Goal: Task Accomplishment & Management: Manage account settings

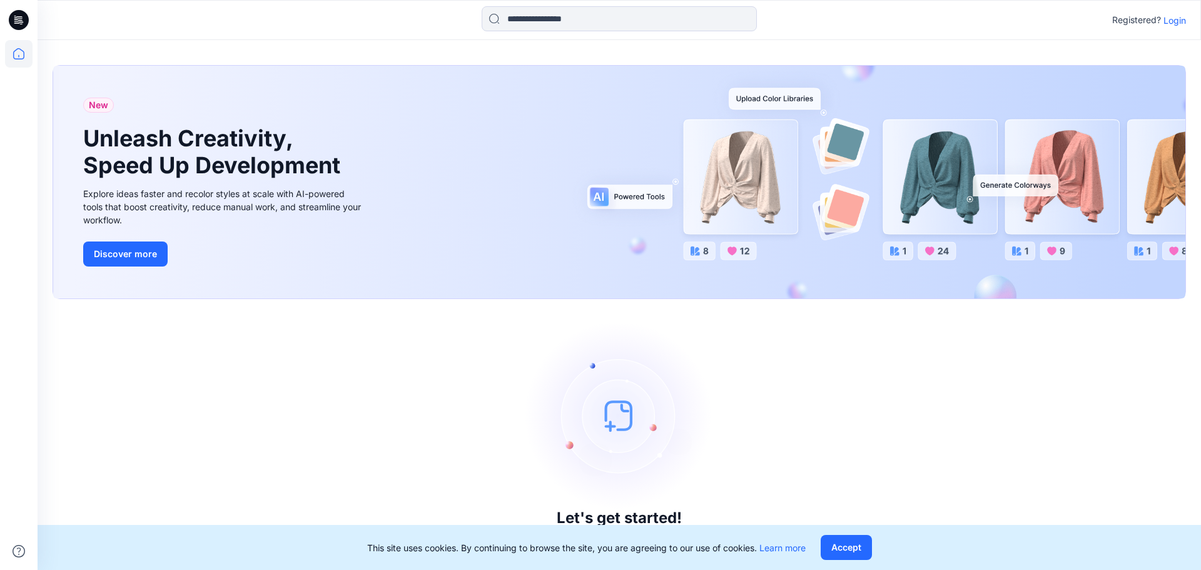
click at [1180, 18] on p "Login" at bounding box center [1174, 20] width 23 height 13
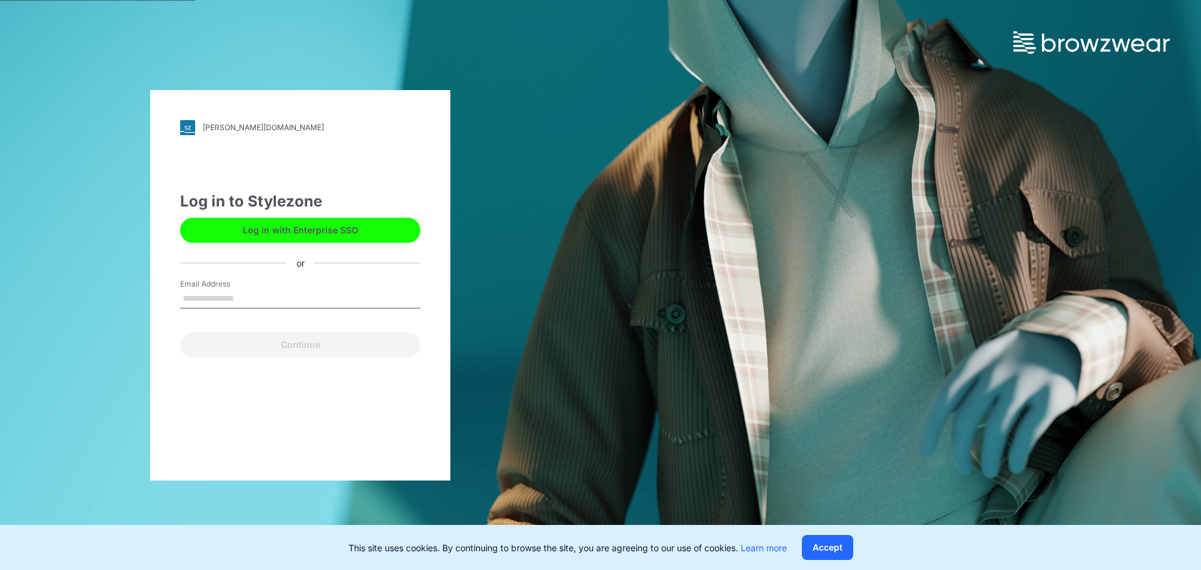
type input "**********"
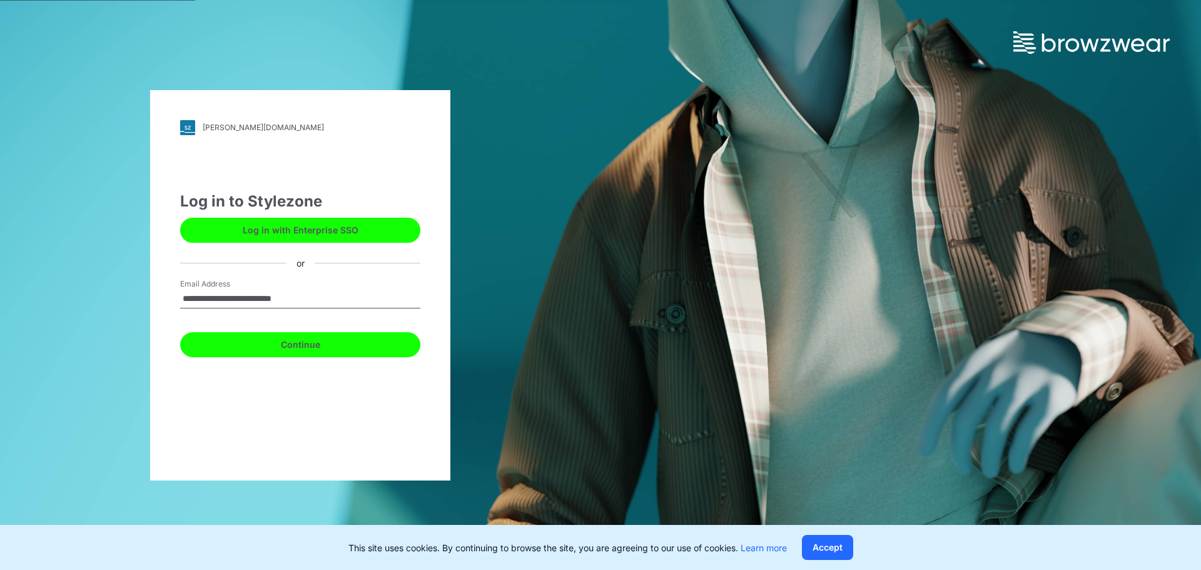
click at [300, 341] on button "Continue" at bounding box center [300, 344] width 240 height 25
click at [302, 346] on button "Continue" at bounding box center [300, 344] width 240 height 25
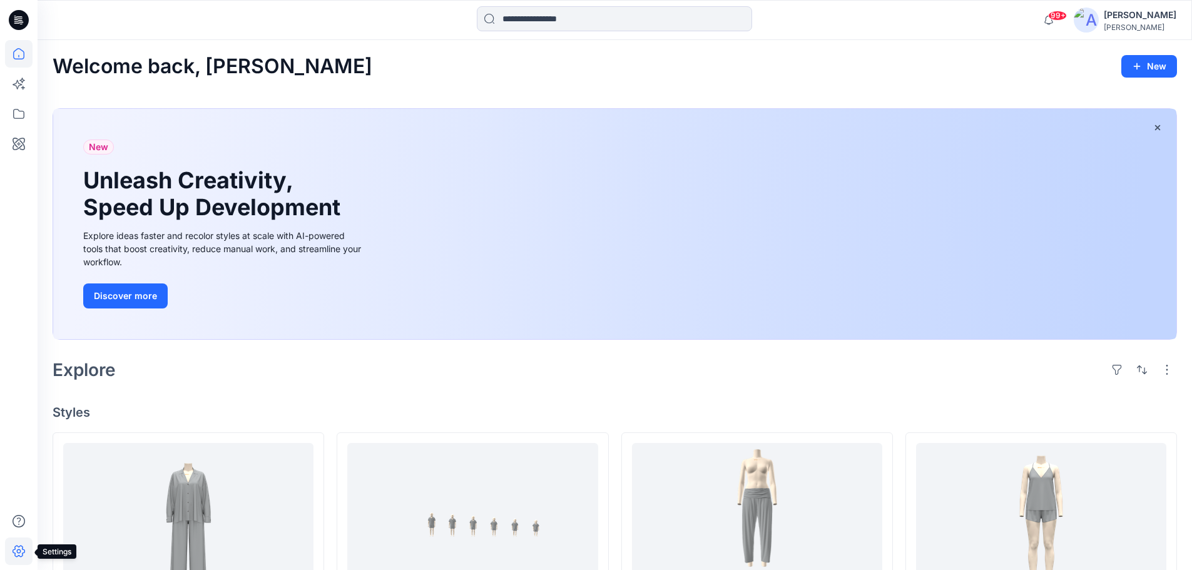
click at [18, 552] on icon at bounding box center [19, 551] width 4 height 4
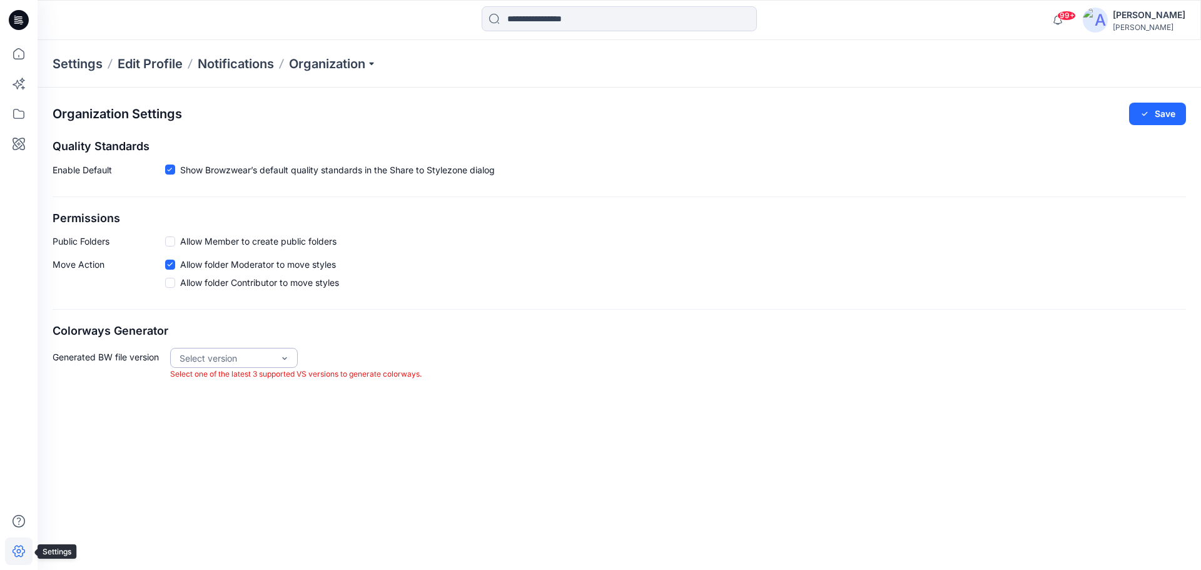
click at [16, 550] on icon at bounding box center [19, 551] width 28 height 28
click at [79, 58] on p "Settings" at bounding box center [78, 64] width 50 height 18
click at [81, 65] on p "Settings" at bounding box center [78, 64] width 50 height 18
click at [223, 67] on p "Notifications" at bounding box center [236, 64] width 76 height 18
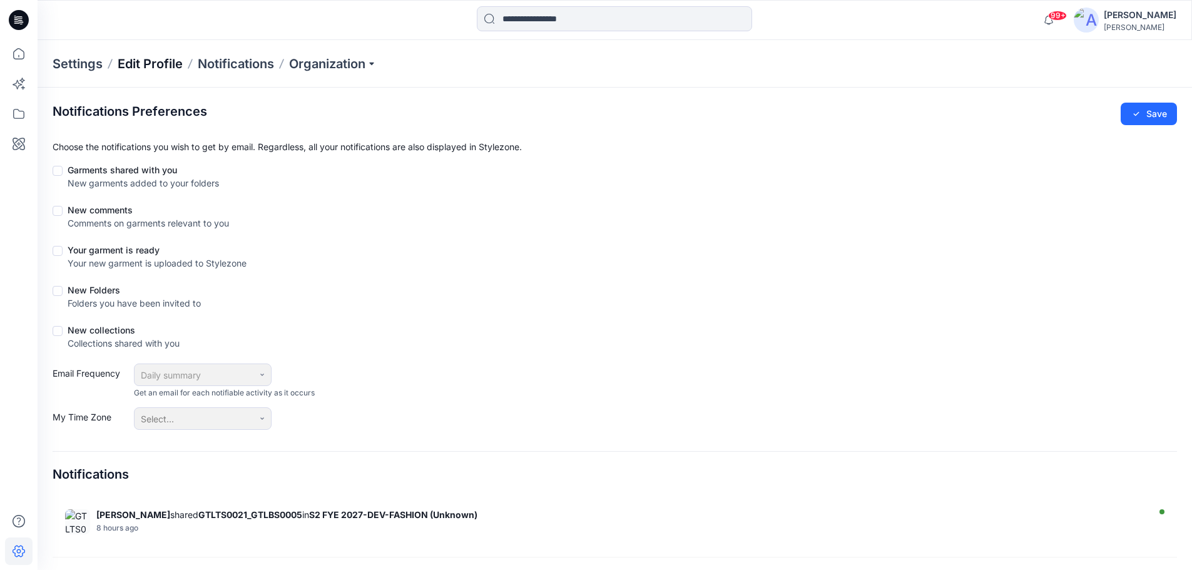
click at [146, 66] on p "Edit Profile" at bounding box center [150, 64] width 65 height 18
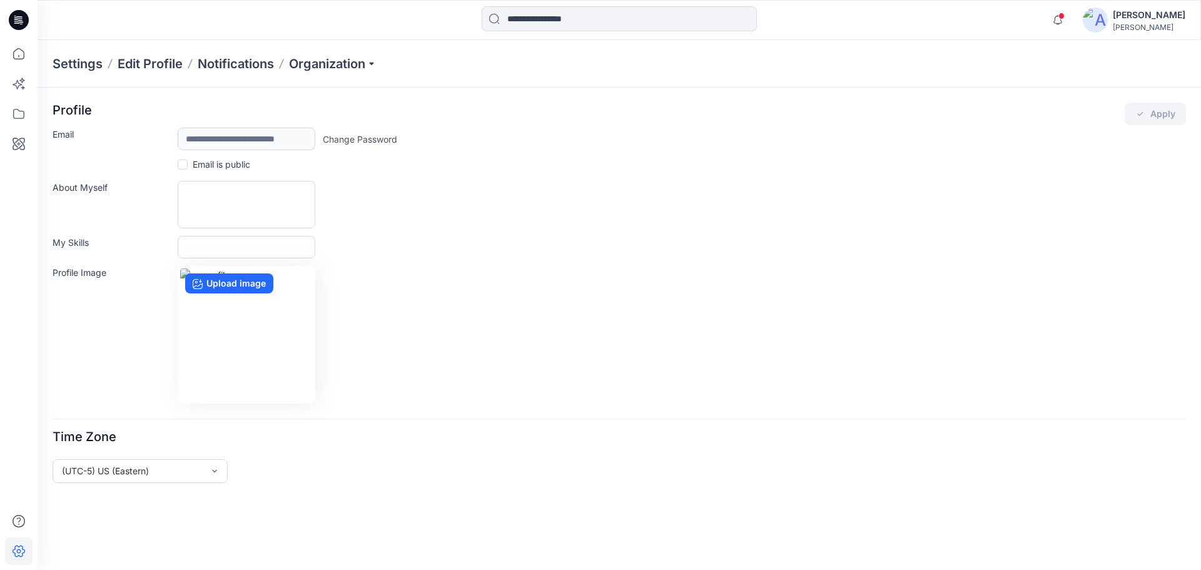
click at [76, 63] on p "Settings" at bounding box center [78, 64] width 50 height 18
click at [68, 66] on p "Settings" at bounding box center [78, 64] width 50 height 18
click at [15, 550] on icon at bounding box center [19, 551] width 28 height 28
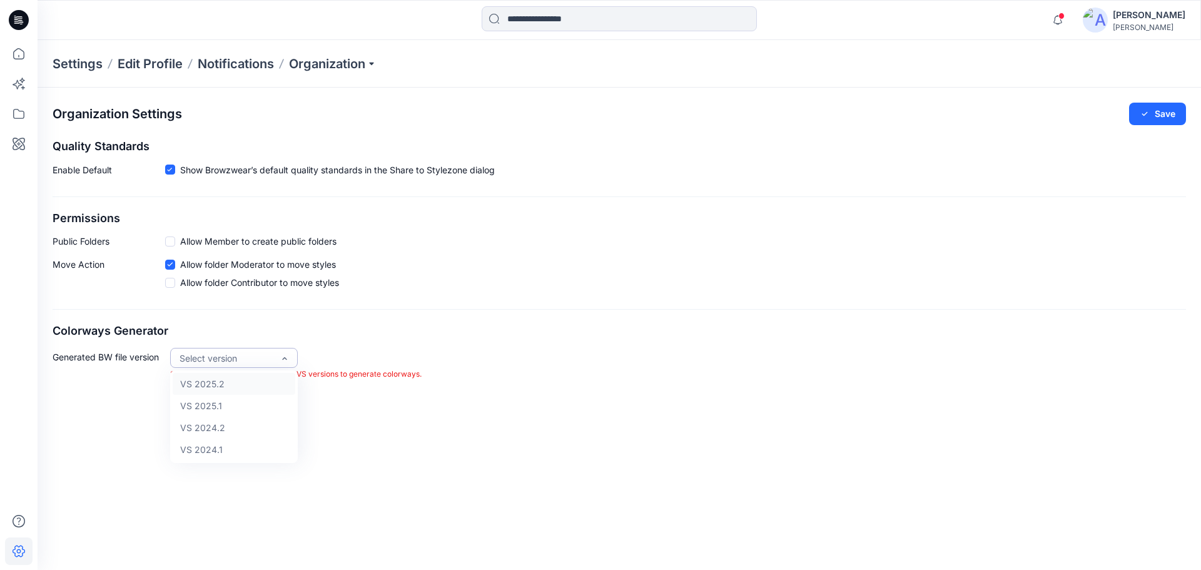
click at [290, 358] on div "Select version" at bounding box center [234, 358] width 128 height 20
click at [220, 450] on div "VS 2024.1" at bounding box center [234, 449] width 123 height 22
click at [220, 450] on div "Organization Settings Save Quality Standards Enable Default Show Browzwear’s de…" at bounding box center [619, 329] width 1163 height 482
click at [220, 385] on div "VS 2025.2" at bounding box center [234, 384] width 123 height 22
click at [1164, 109] on button "Save" at bounding box center [1157, 114] width 57 height 23
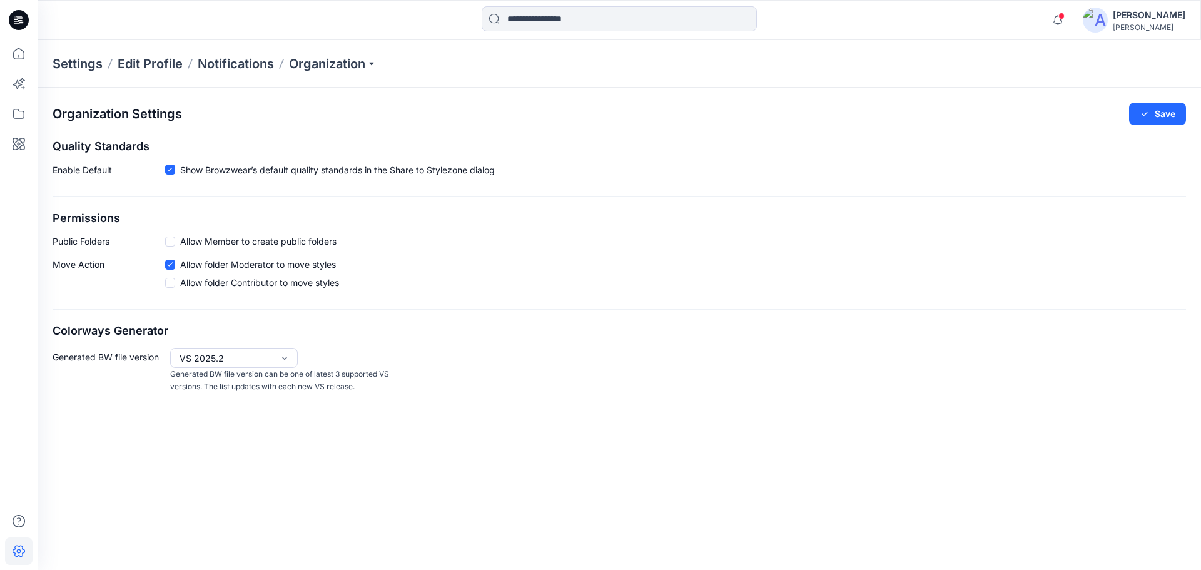
click at [83, 68] on p "Settings" at bounding box center [78, 64] width 50 height 18
click at [333, 63] on p "Organization" at bounding box center [333, 64] width 88 height 18
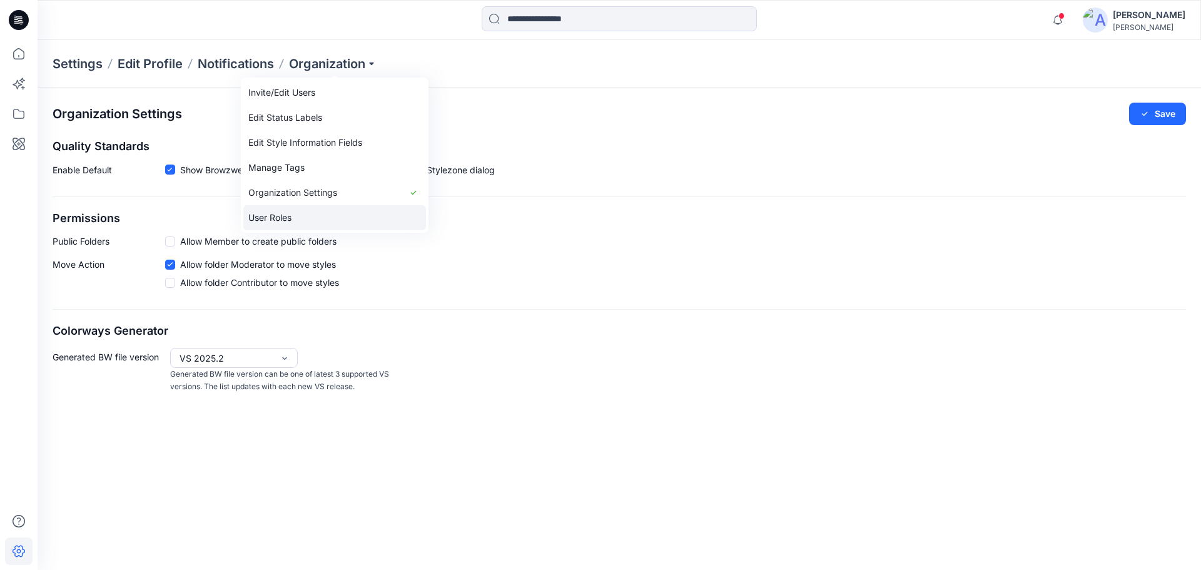
click at [273, 216] on link "User Roles" at bounding box center [334, 217] width 183 height 25
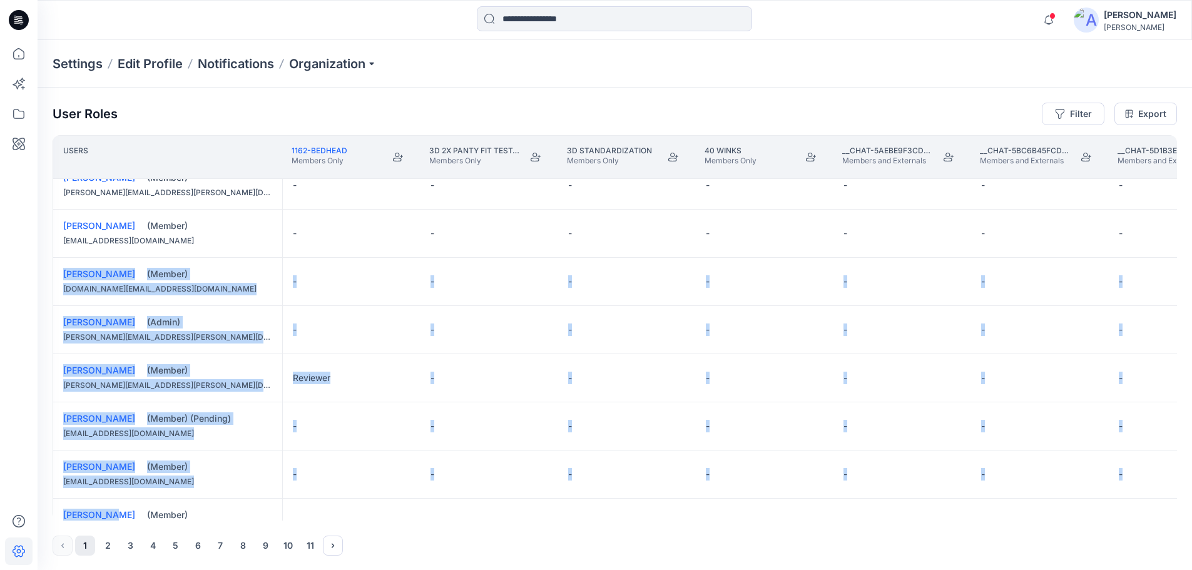
drag, startPoint x: 93, startPoint y: 516, endPoint x: 108, endPoint y: 513, distance: 15.3
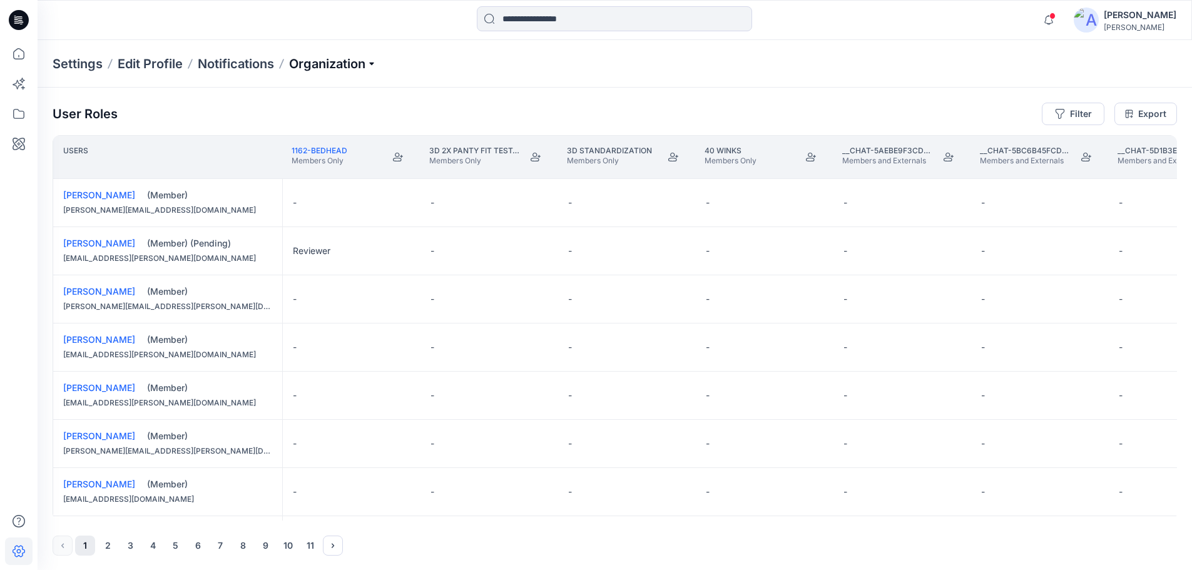
click at [320, 61] on p "Organization" at bounding box center [333, 64] width 88 height 18
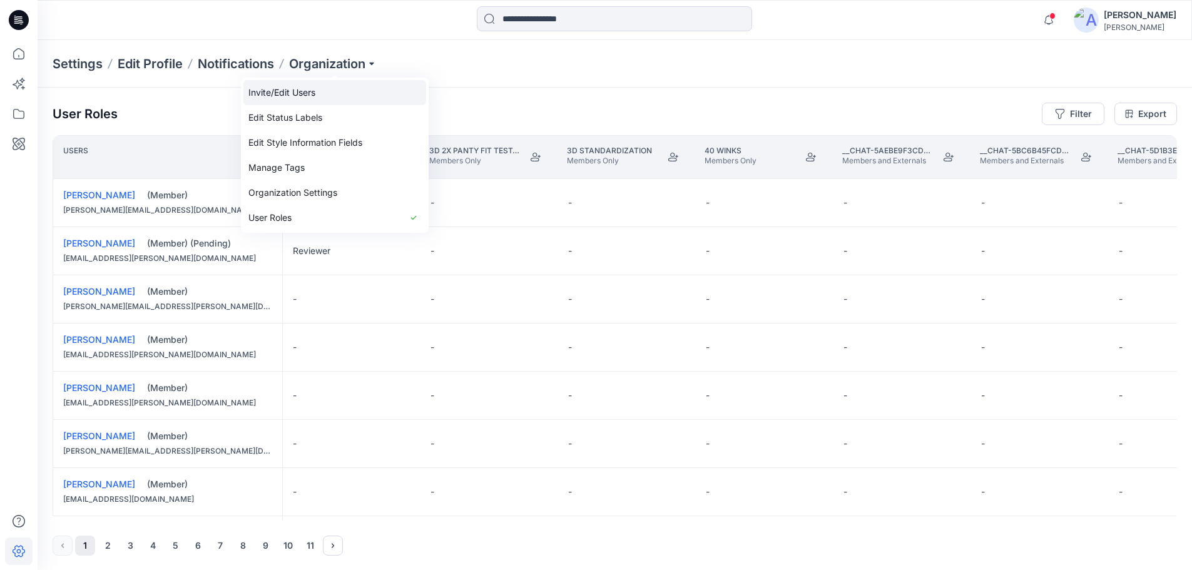
click at [298, 89] on link "Invite/Edit Users" at bounding box center [334, 92] width 183 height 25
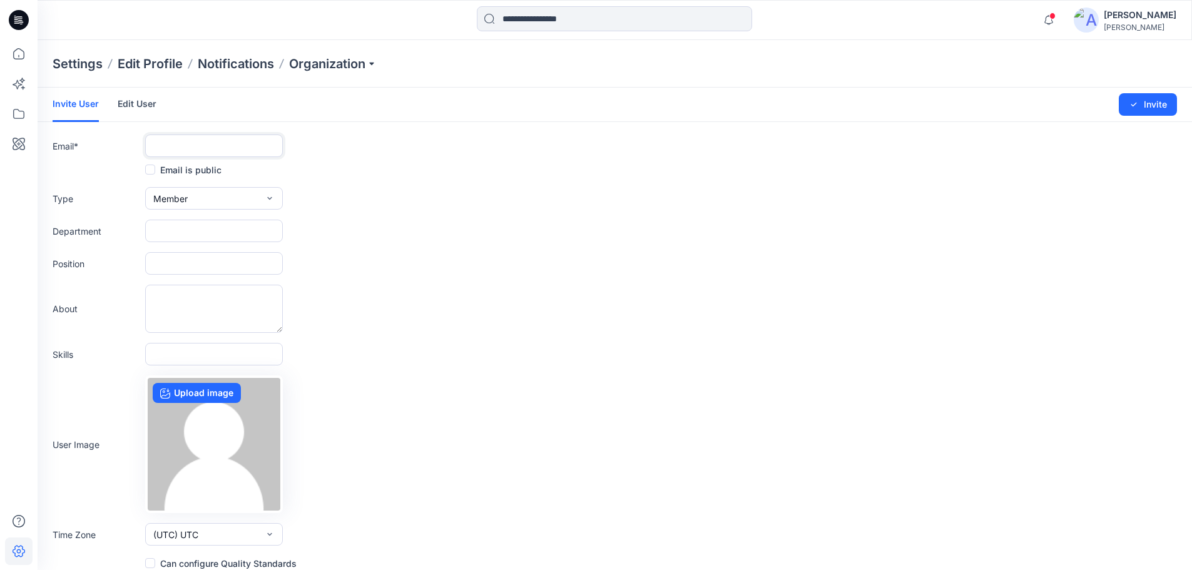
click at [171, 139] on input "text" at bounding box center [214, 145] width 138 height 23
paste input "**********"
type input "**********"
click at [241, 228] on input "text" at bounding box center [214, 231] width 138 height 23
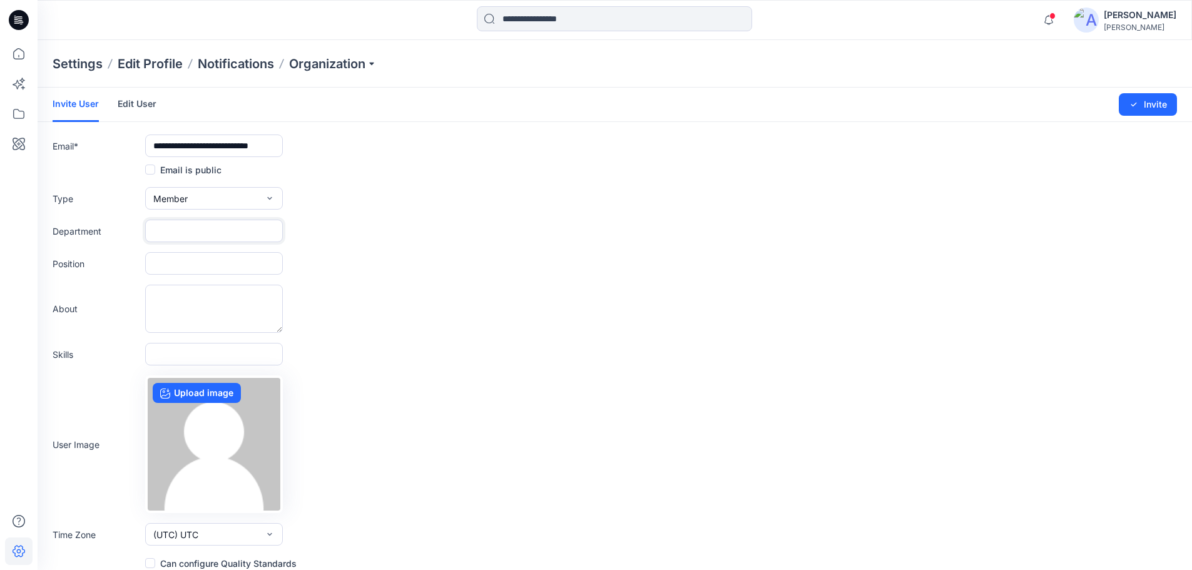
scroll to position [0, 0]
type input "**********"
click at [1157, 103] on button "Invite" at bounding box center [1147, 104] width 58 height 23
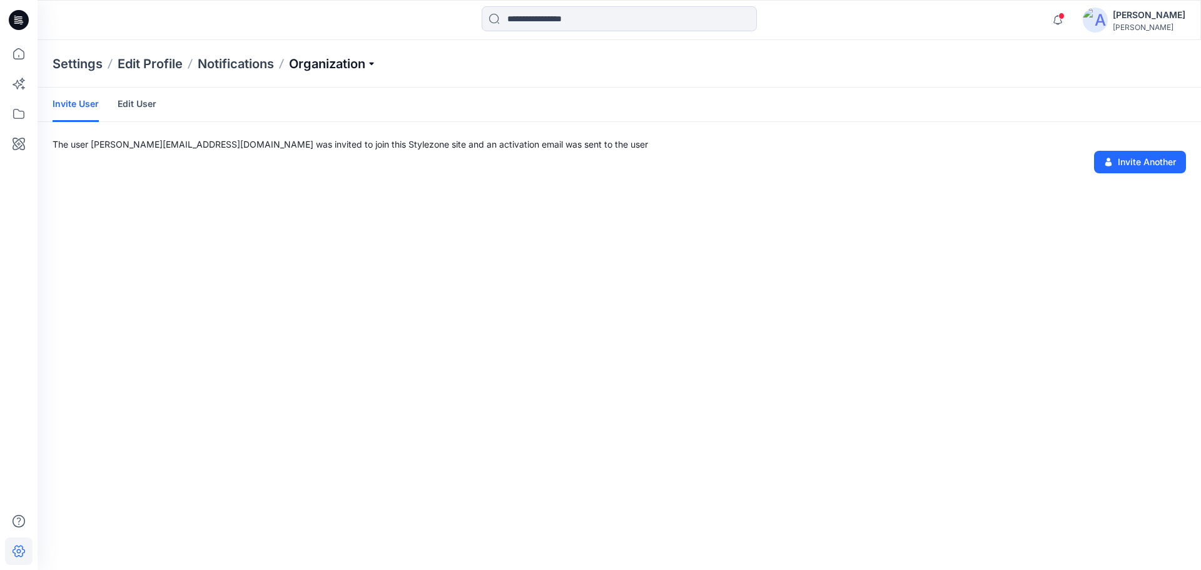
click at [340, 61] on p "Organization" at bounding box center [333, 64] width 88 height 18
click at [69, 59] on p "Settings" at bounding box center [78, 64] width 50 height 18
click at [16, 49] on icon at bounding box center [19, 54] width 28 height 28
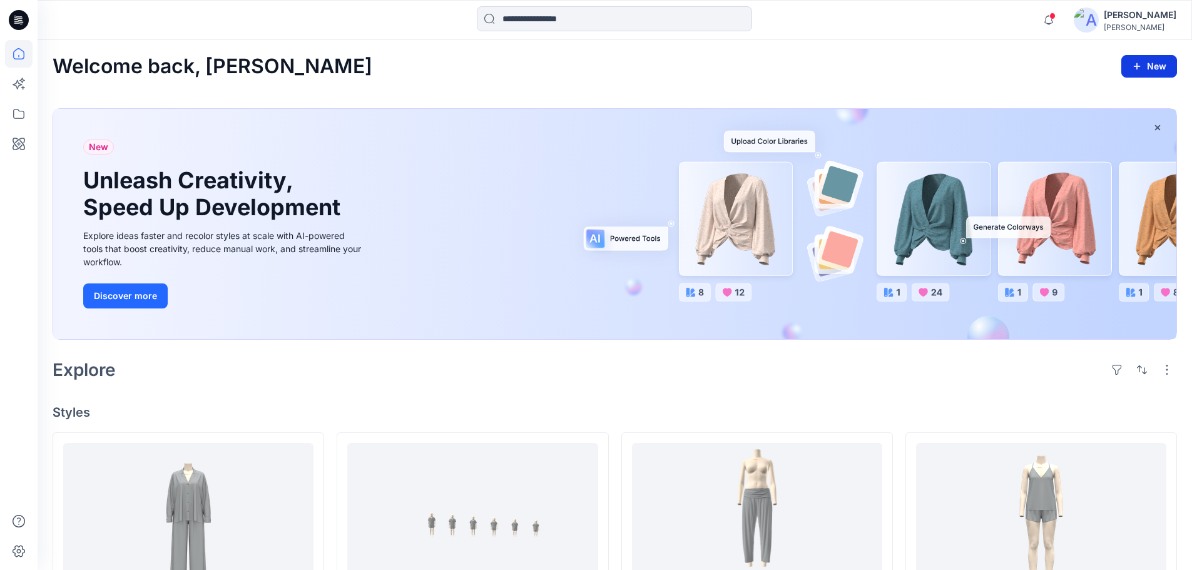
click at [1157, 61] on button "New" at bounding box center [1149, 66] width 56 height 23
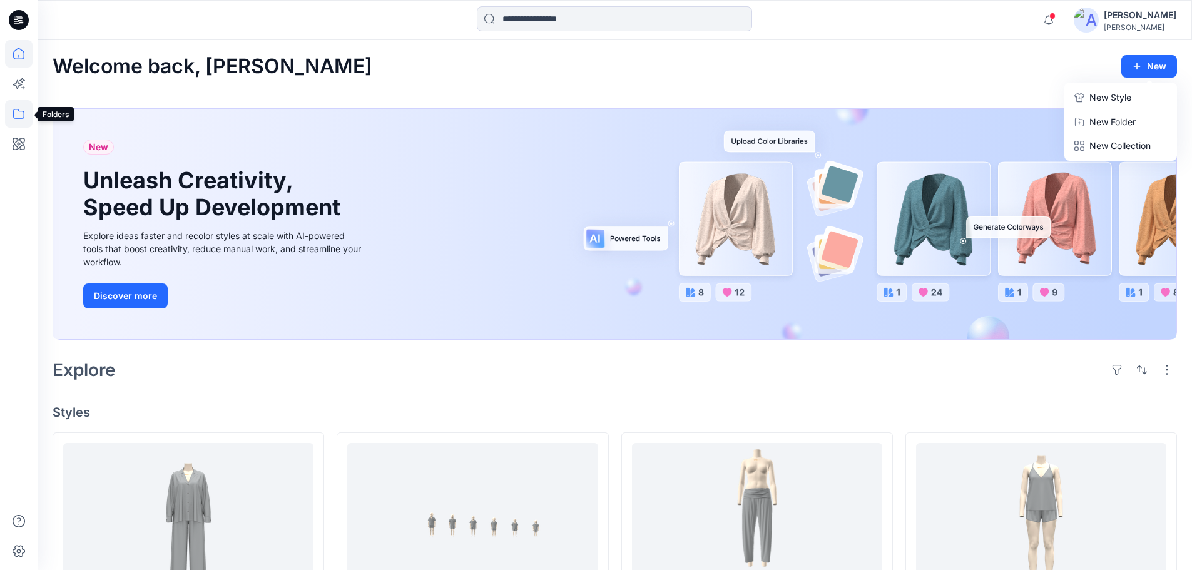
click at [19, 117] on icon at bounding box center [19, 114] width 28 height 28
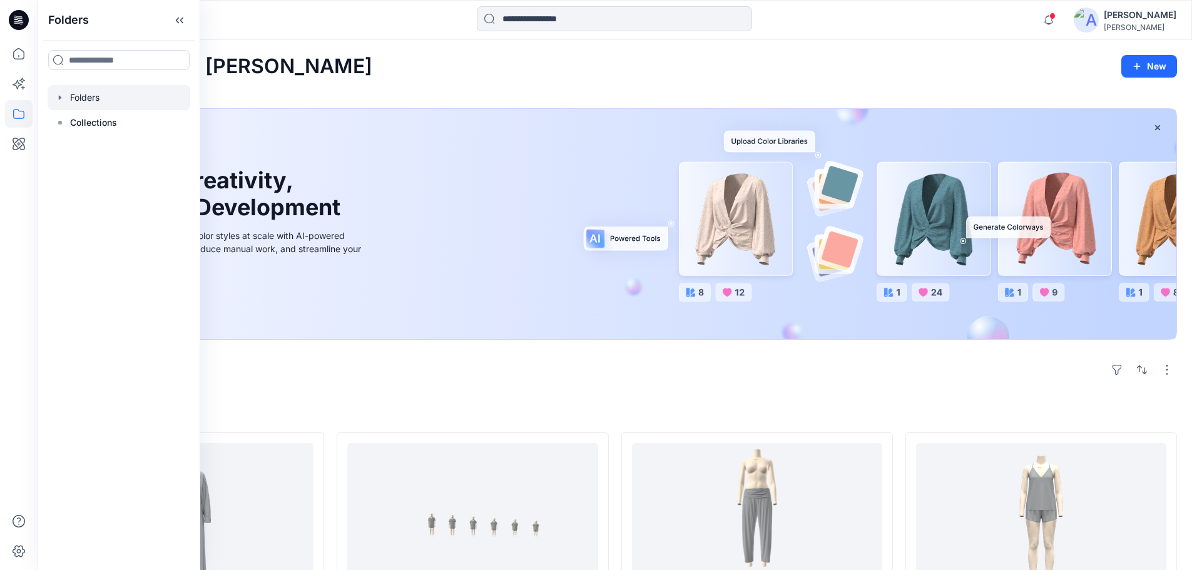
click at [83, 98] on div at bounding box center [119, 97] width 143 height 25
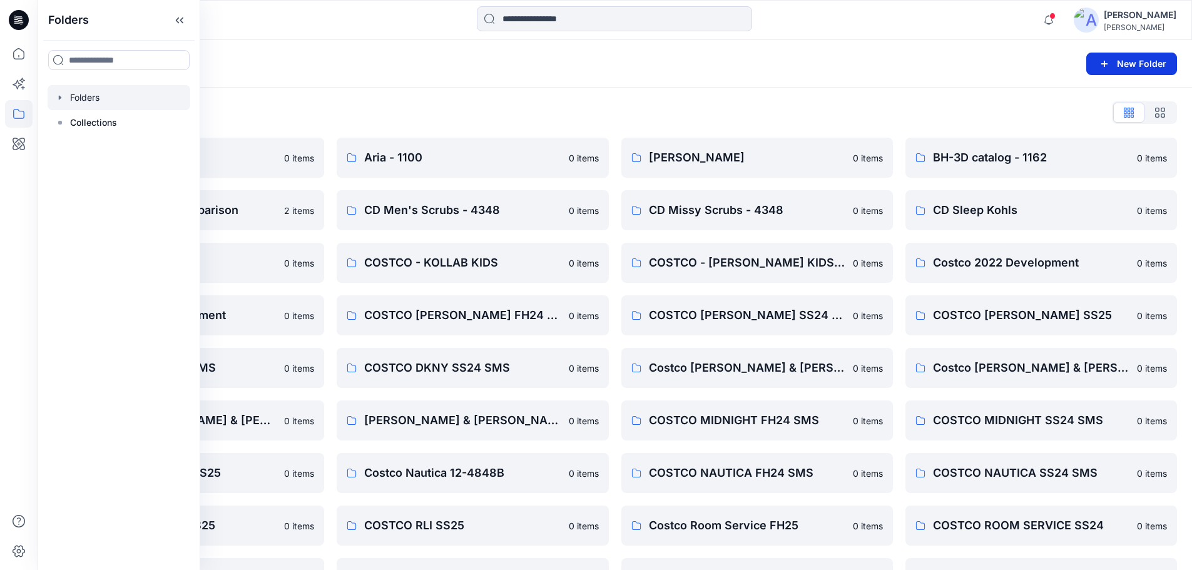
click at [1141, 64] on button "New Folder" at bounding box center [1131, 64] width 91 height 23
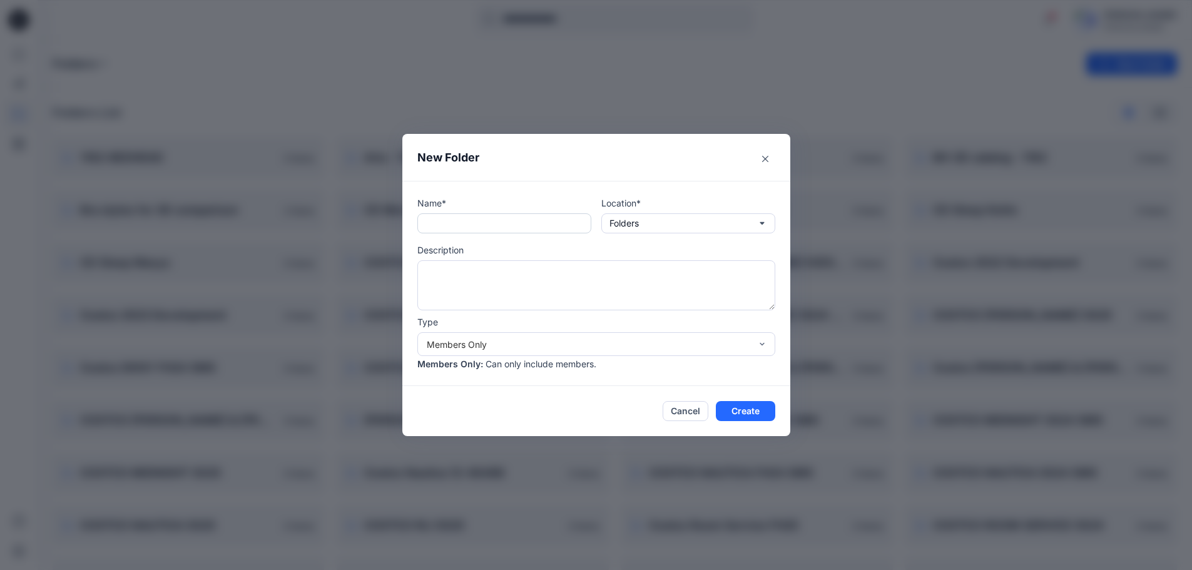
click at [490, 224] on input "text" at bounding box center [504, 223] width 174 height 20
type input "*"
click at [690, 414] on button "Cancel" at bounding box center [685, 411] width 46 height 20
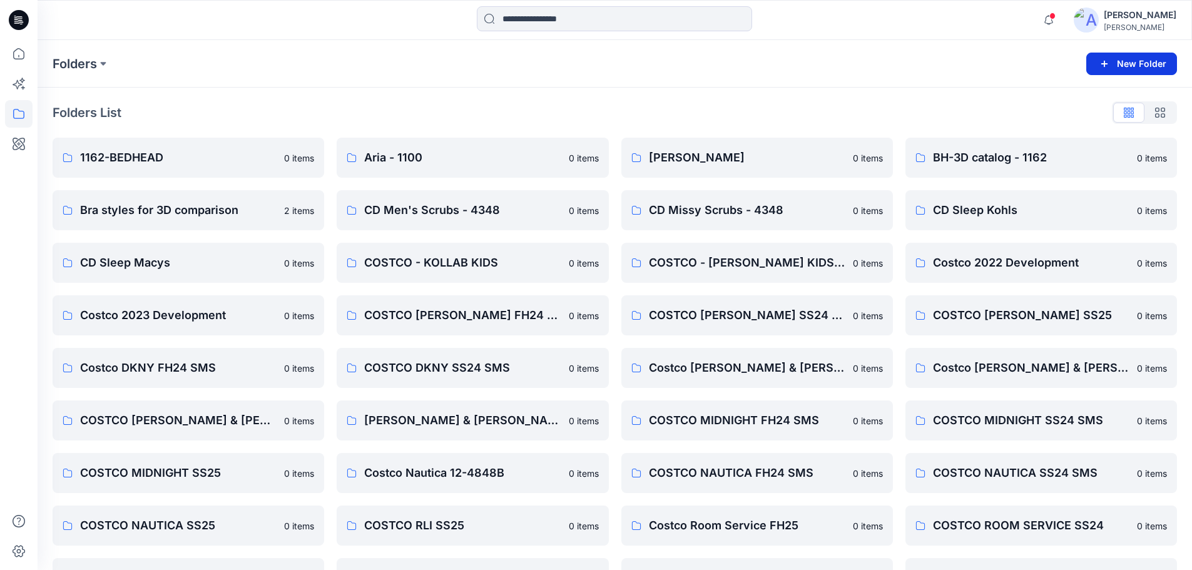
click at [1160, 63] on button "New Folder" at bounding box center [1131, 64] width 91 height 23
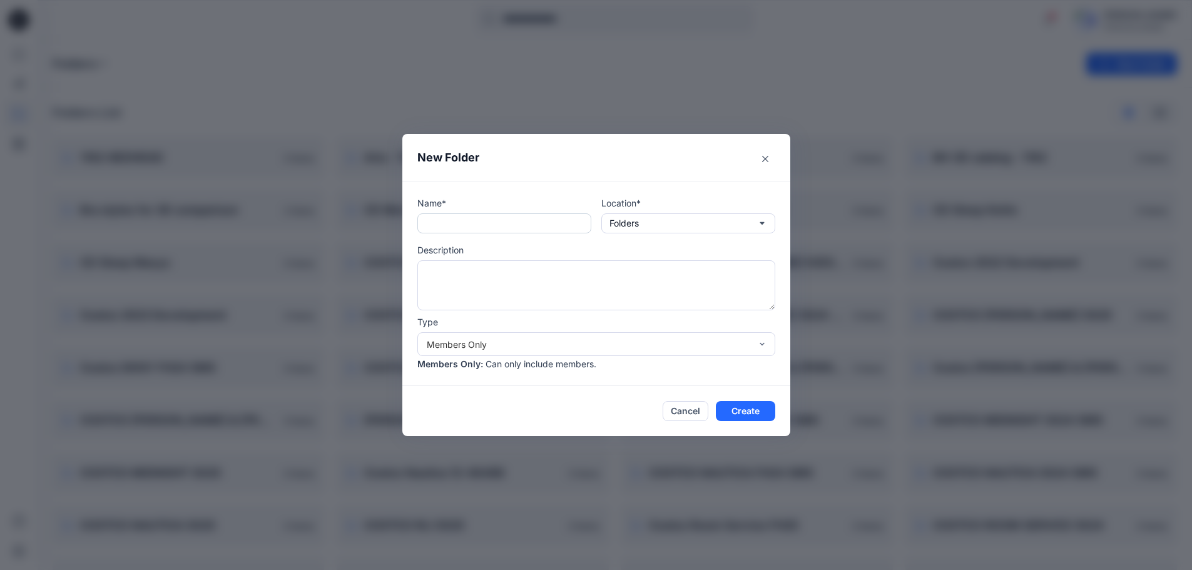
click at [520, 221] on input "text" at bounding box center [504, 223] width 174 height 20
type input "**********"
click at [767, 220] on icon "button" at bounding box center [762, 223] width 10 height 10
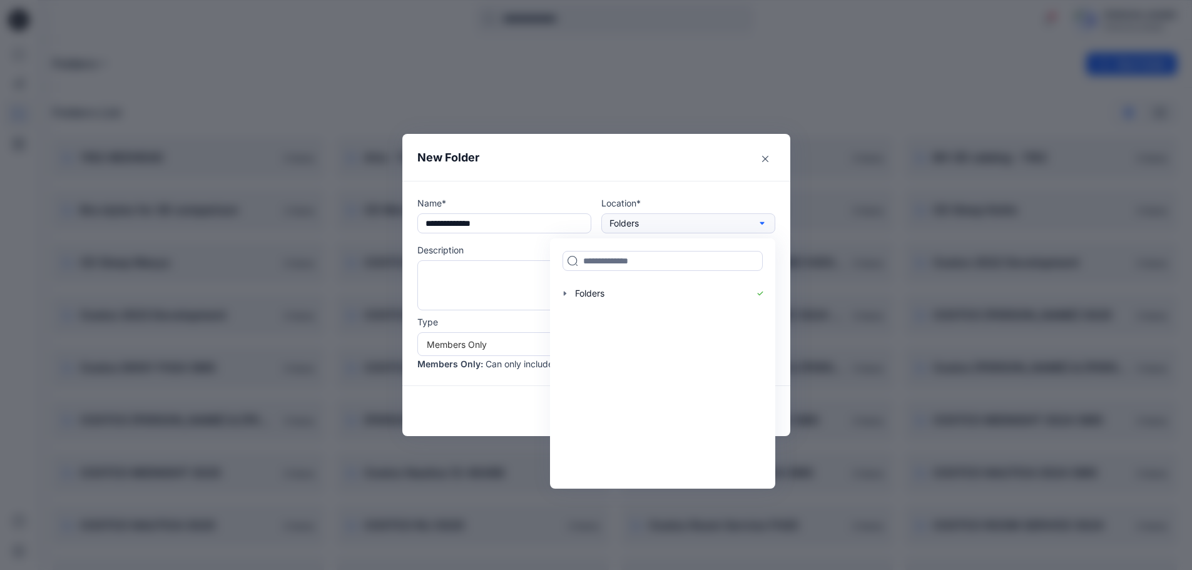
click at [767, 220] on icon "button" at bounding box center [762, 223] width 10 height 10
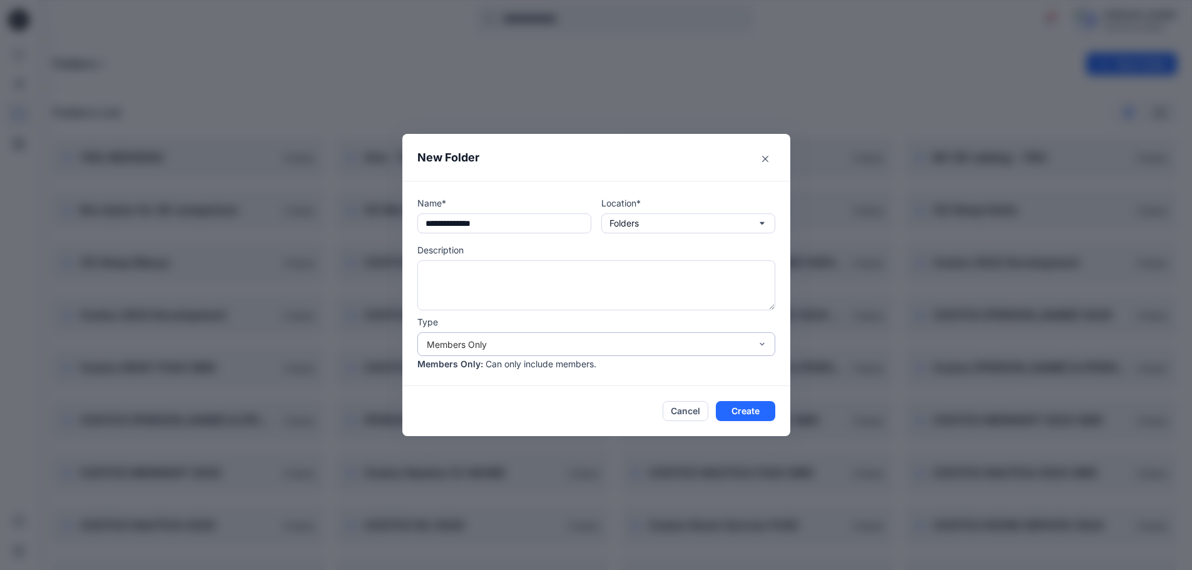
click at [519, 345] on div "Members Only" at bounding box center [589, 344] width 324 height 13
click at [760, 410] on button "Create" at bounding box center [745, 411] width 59 height 20
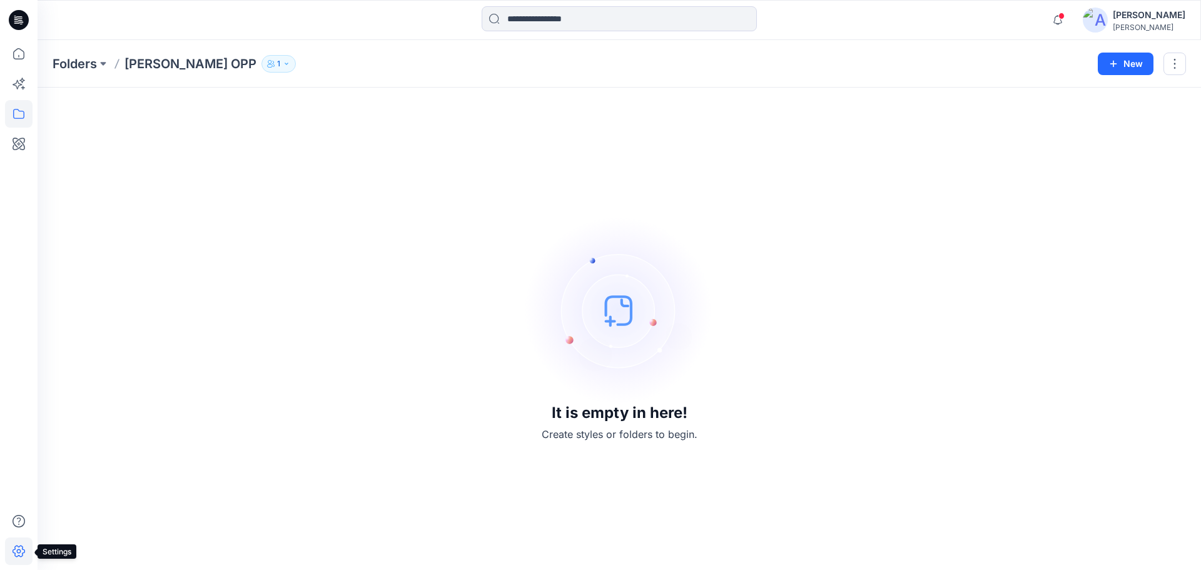
click at [19, 548] on icon at bounding box center [19, 551] width 28 height 28
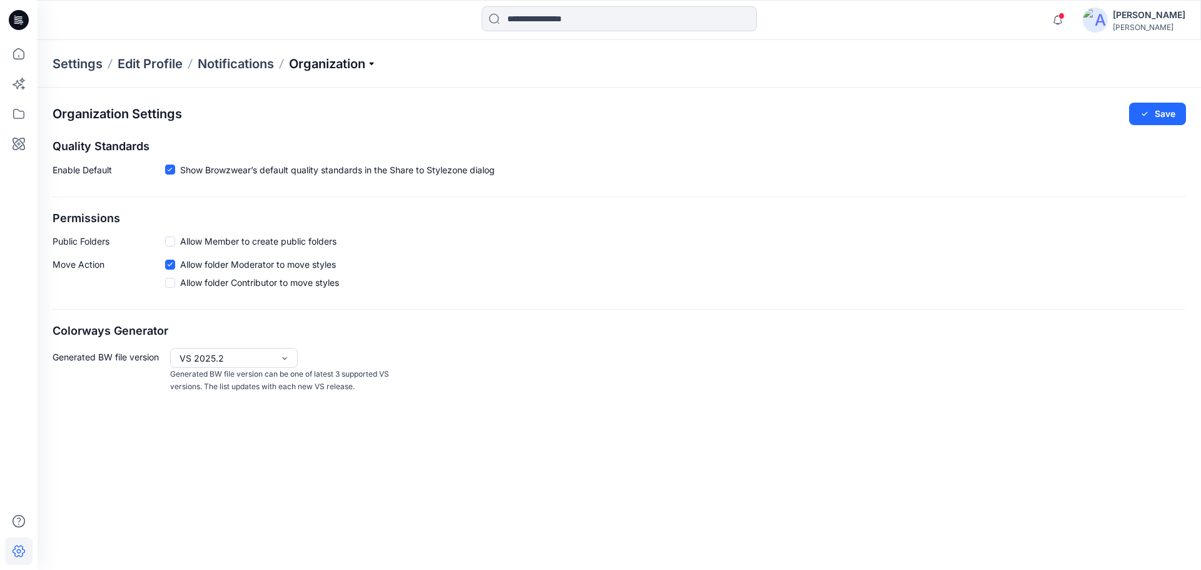
click at [333, 61] on p "Organization" at bounding box center [333, 64] width 88 height 18
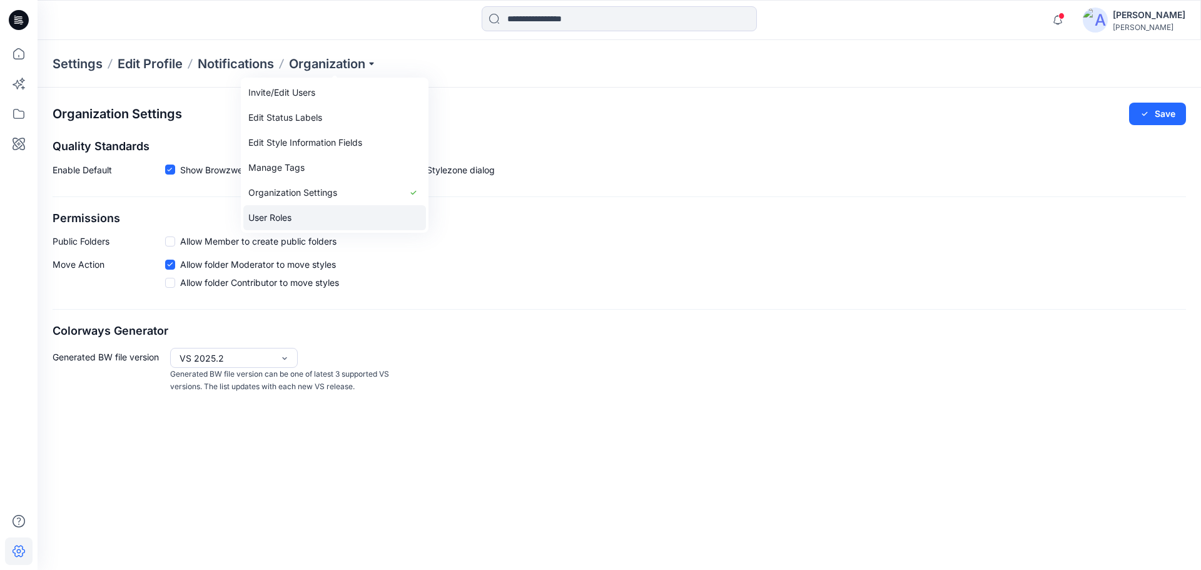
click at [281, 216] on link "User Roles" at bounding box center [334, 217] width 183 height 25
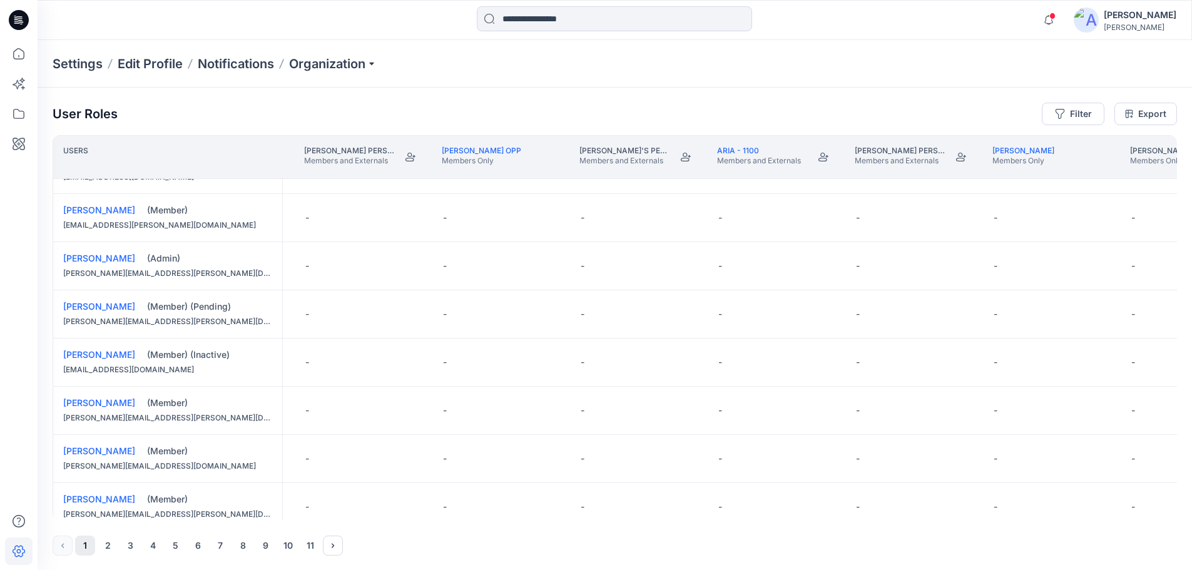
scroll to position [880, 1226]
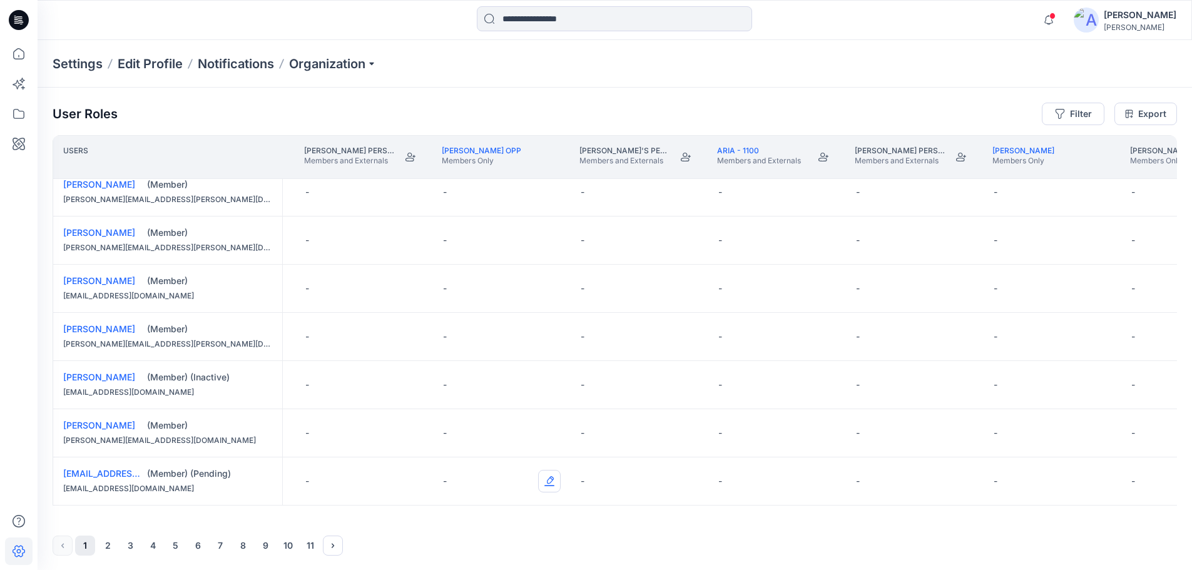
click at [549, 479] on button "Edit Role" at bounding box center [549, 481] width 23 height 23
click at [462, 444] on button "Moderator" at bounding box center [490, 448] width 135 height 23
click at [109, 545] on button "2" at bounding box center [108, 545] width 20 height 20
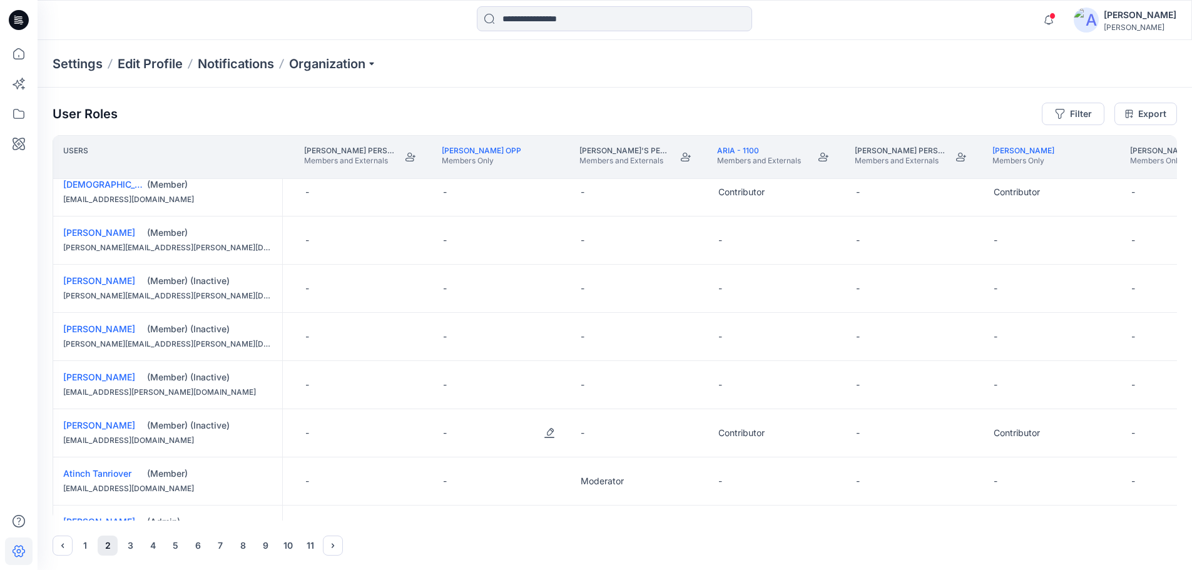
scroll to position [188, 1226]
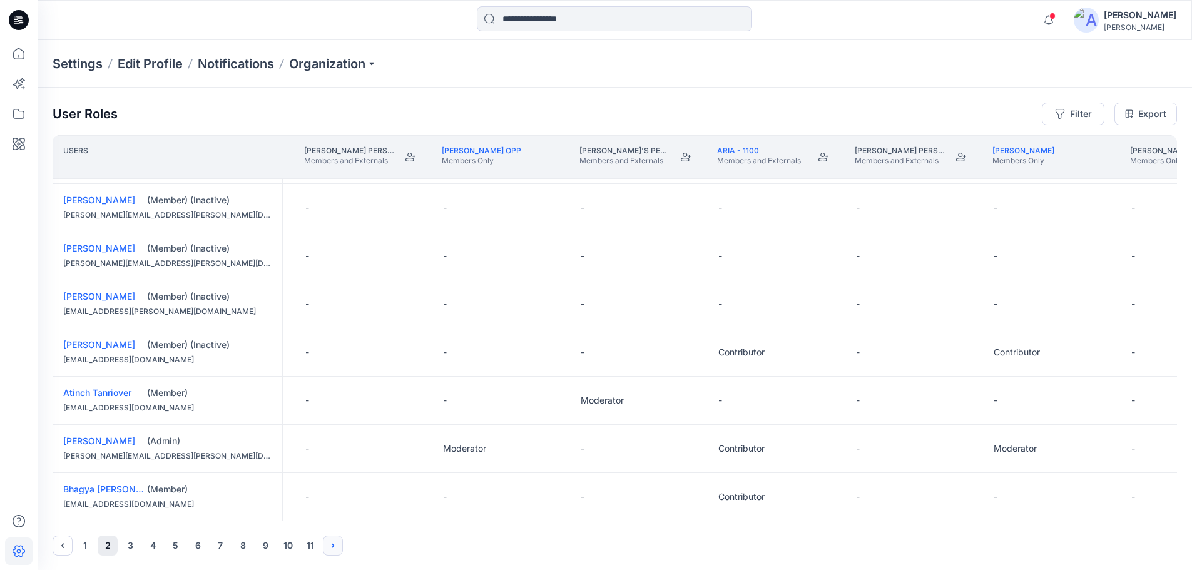
click at [331, 548] on icon "Next" at bounding box center [333, 545] width 10 height 10
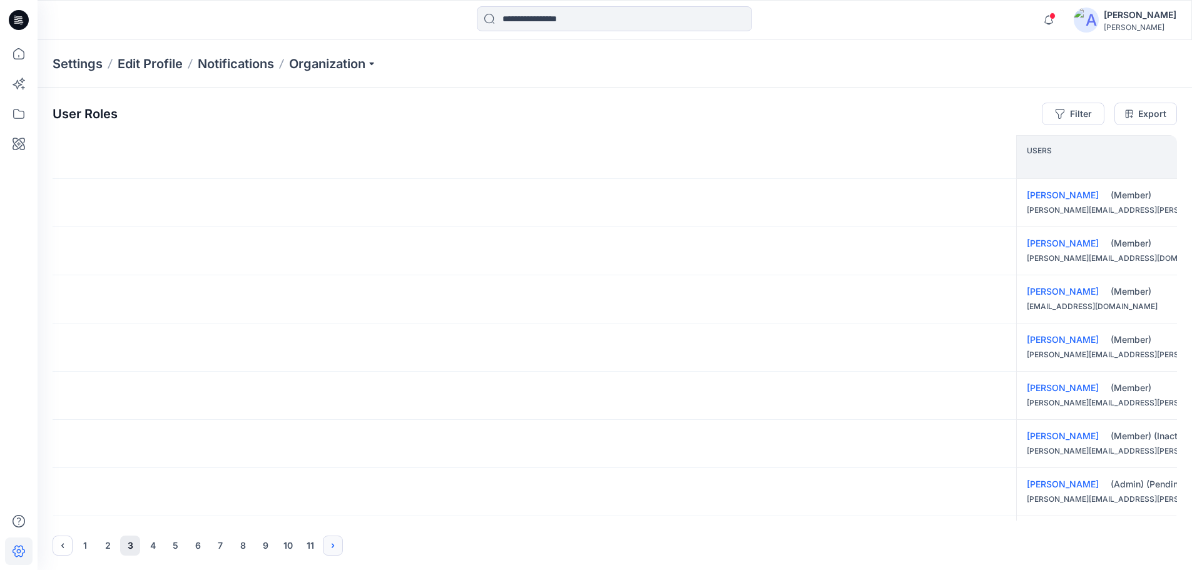
scroll to position [0, 1226]
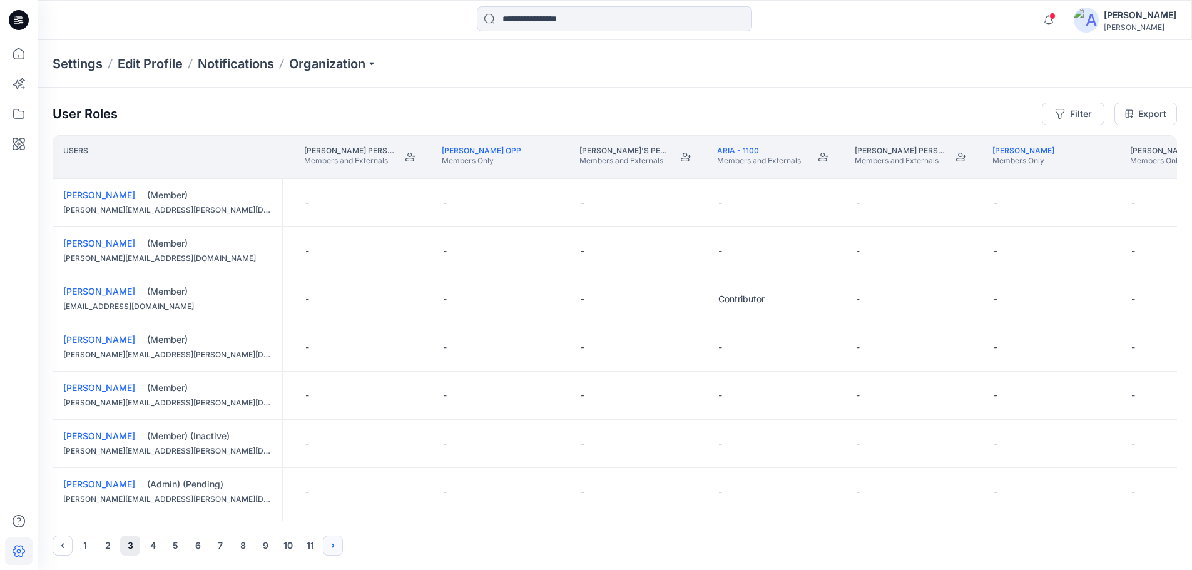
click at [331, 548] on icon "Next" at bounding box center [333, 545] width 10 height 10
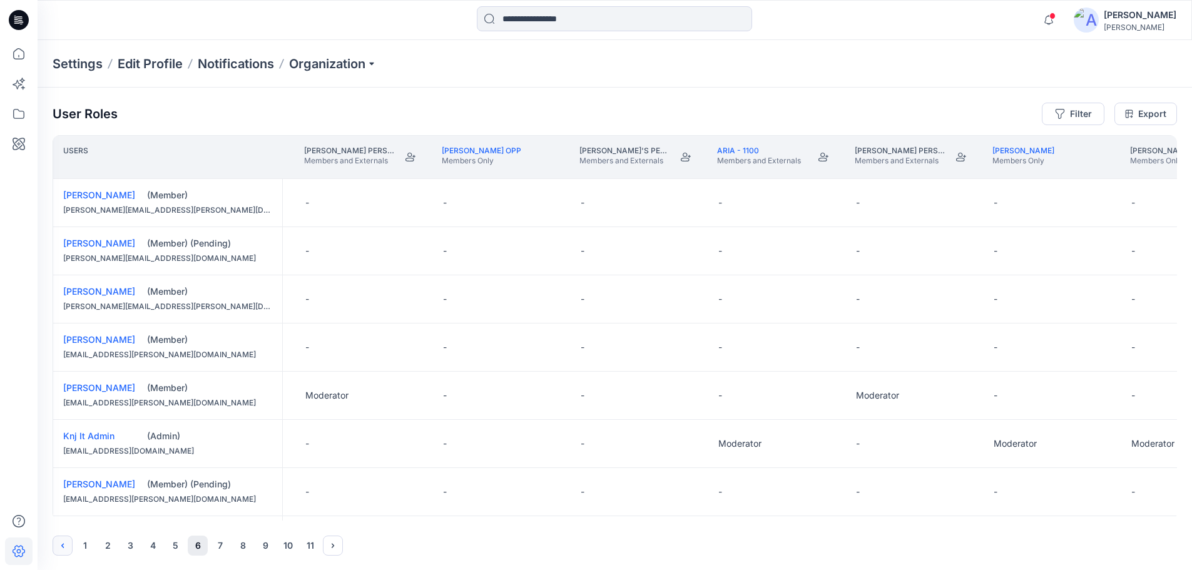
click at [58, 543] on icon "Previous" at bounding box center [63, 545] width 10 height 10
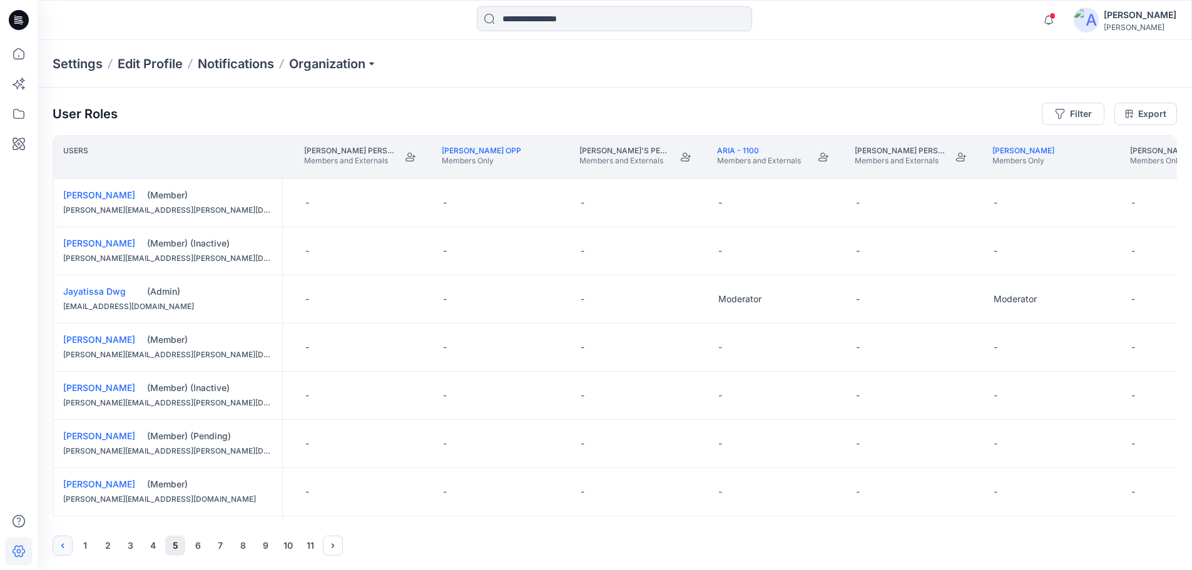
click at [62, 540] on icon "Previous" at bounding box center [63, 545] width 10 height 10
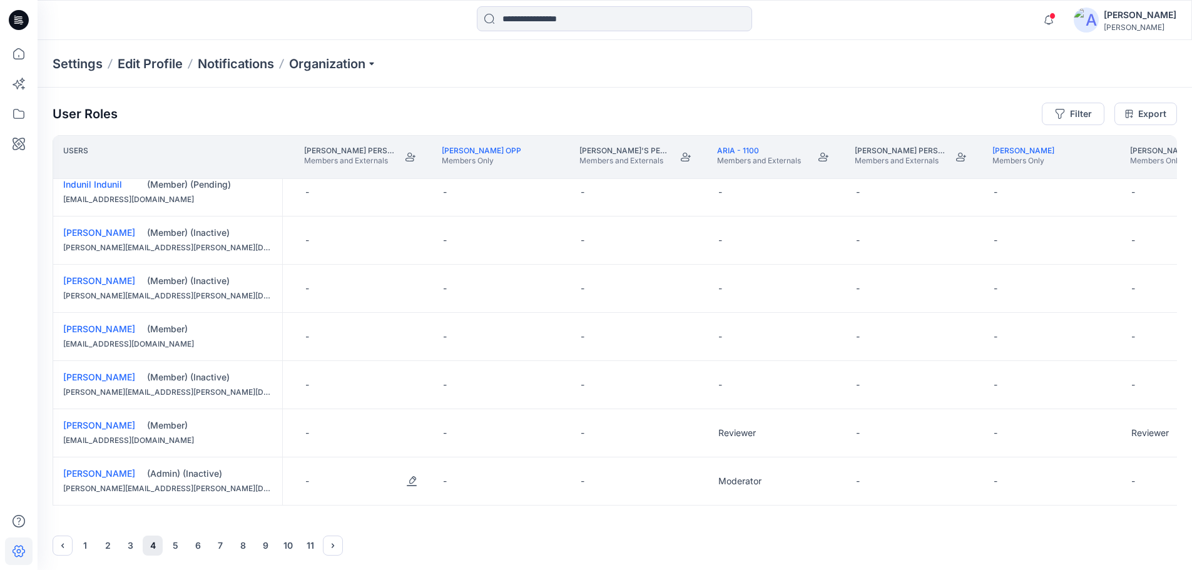
scroll to position [880, 1226]
click at [335, 548] on icon "Next" at bounding box center [333, 545] width 10 height 10
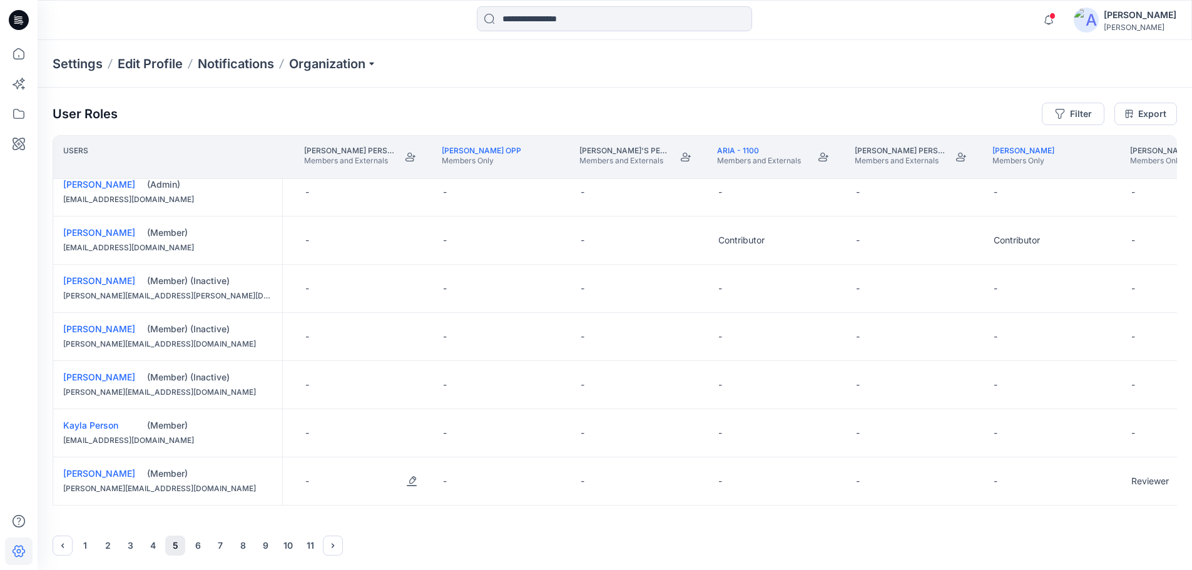
scroll to position [1, 0]
click at [326, 544] on button "Next" at bounding box center [333, 545] width 20 height 20
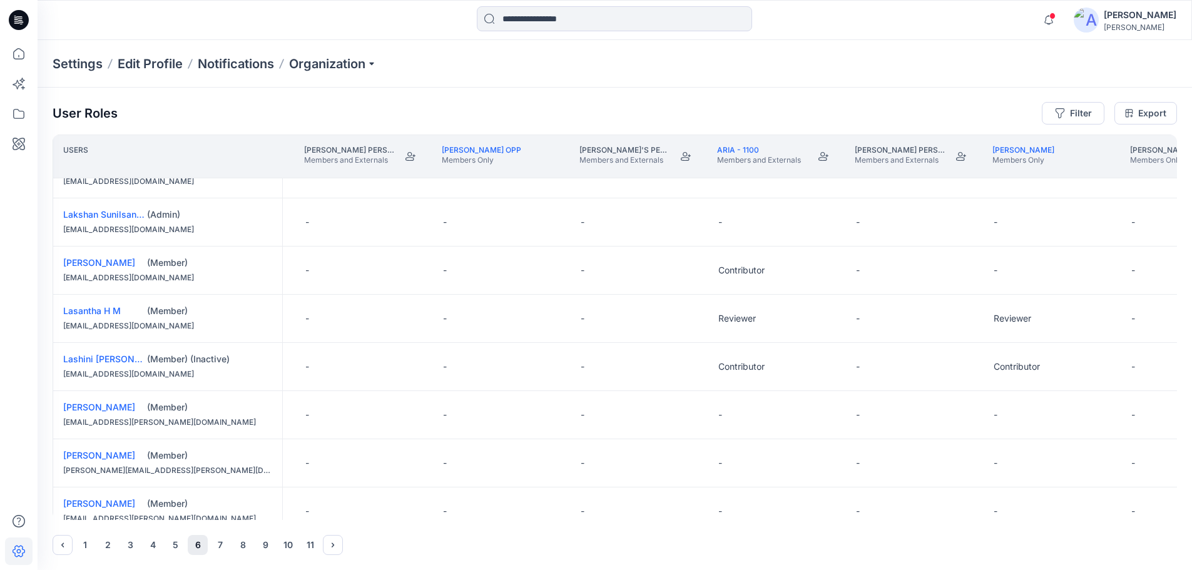
scroll to position [505, 1226]
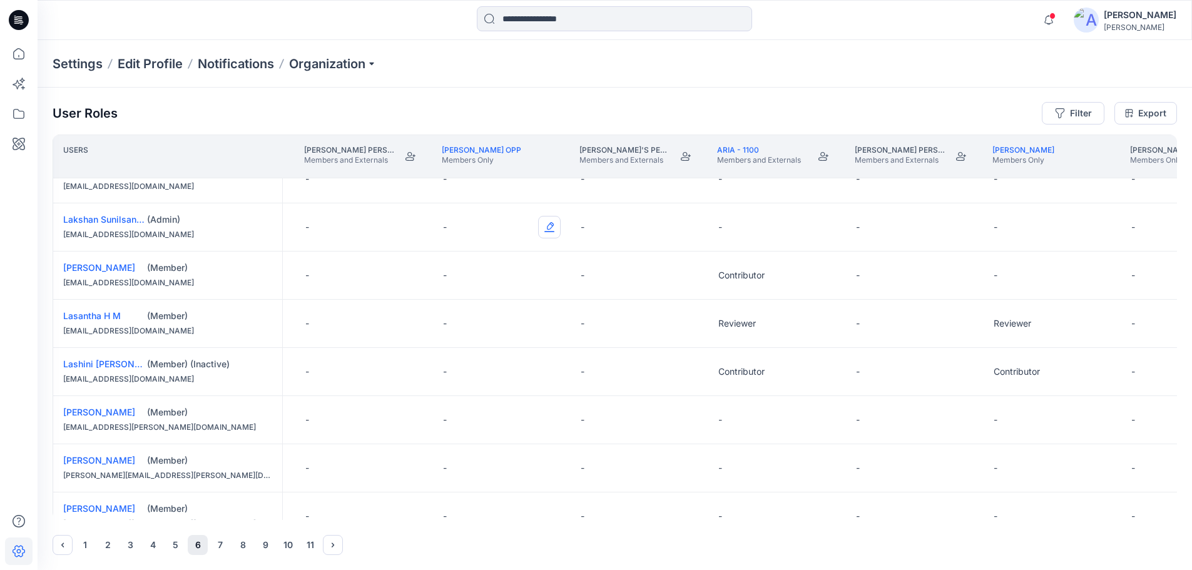
click at [550, 225] on button "Edit Role" at bounding box center [549, 227] width 23 height 23
click at [463, 300] on button "Contributor" at bounding box center [490, 302] width 135 height 23
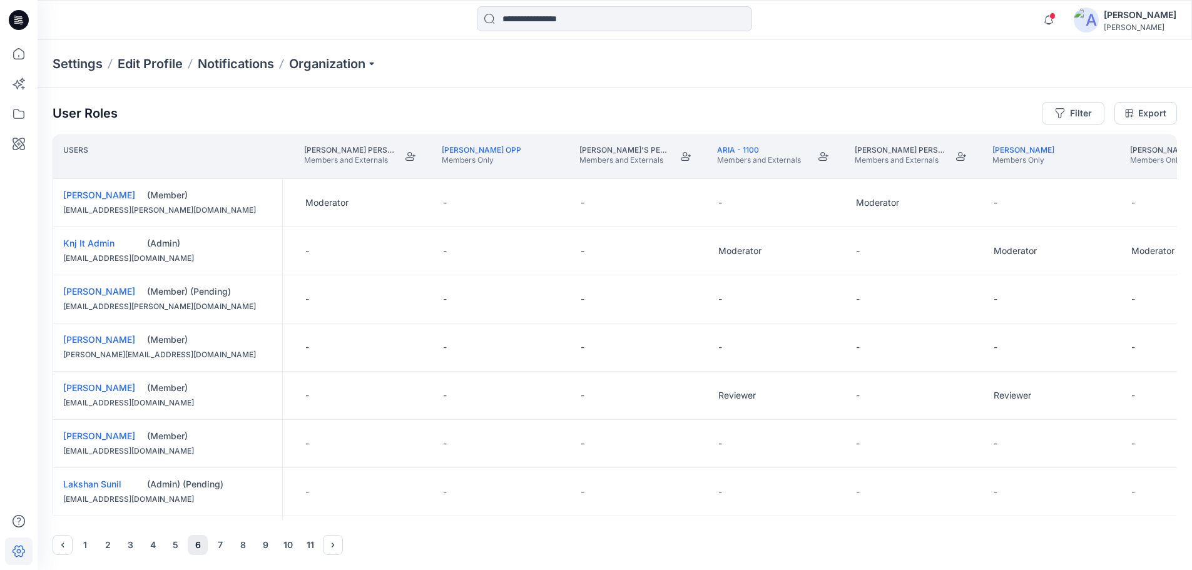
scroll to position [0, 1226]
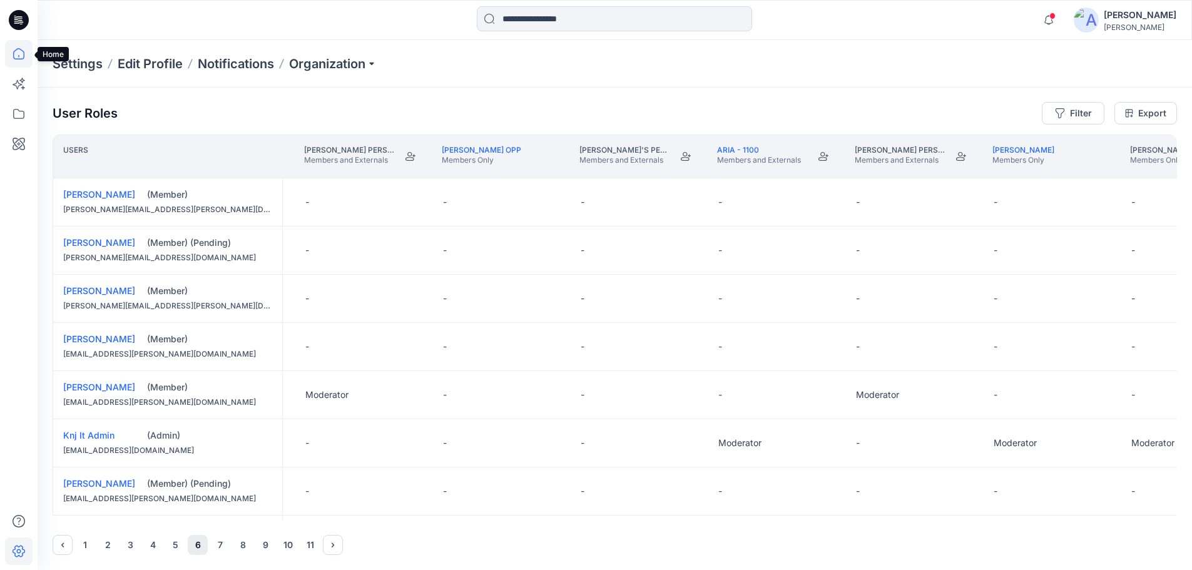
click at [24, 53] on icon at bounding box center [18, 53] width 11 height 11
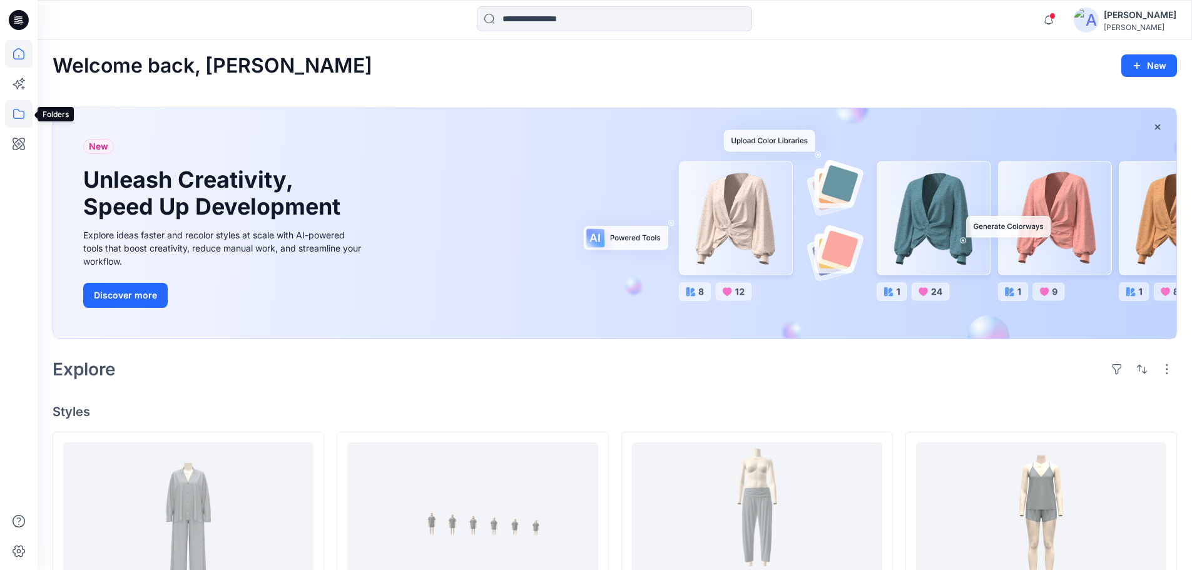
click at [19, 114] on icon at bounding box center [19, 114] width 28 height 28
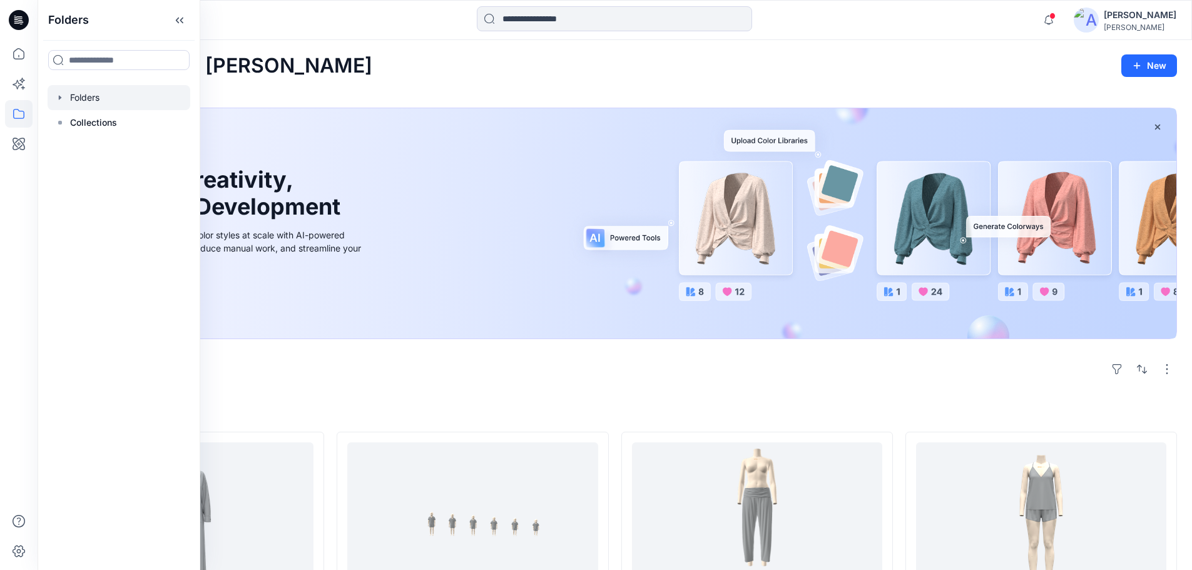
click at [84, 99] on div at bounding box center [119, 97] width 143 height 25
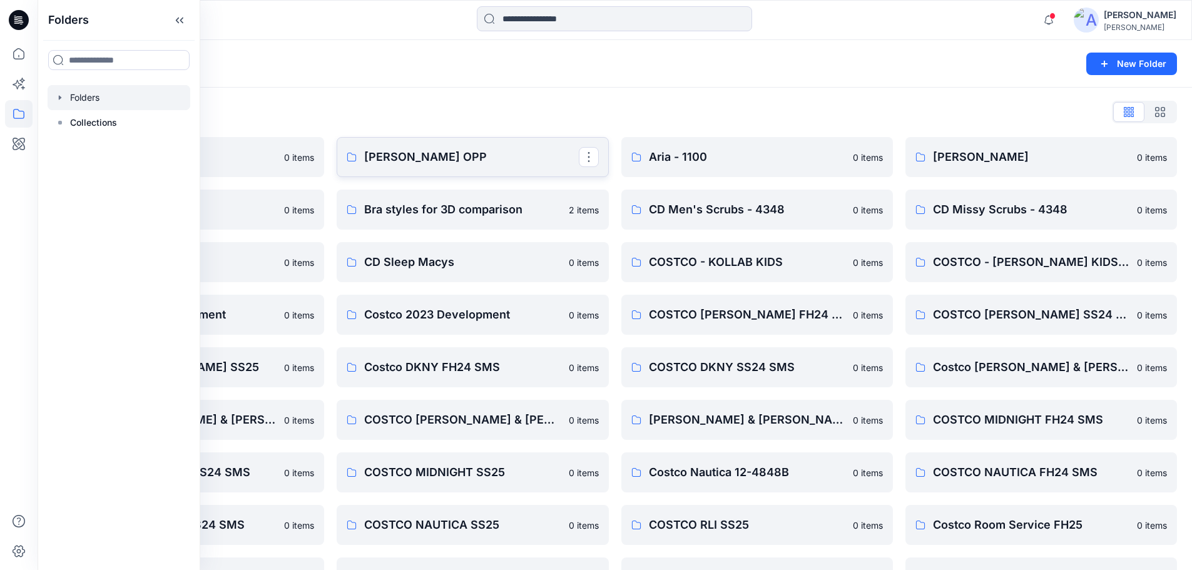
click at [438, 163] on p "Anne Klein OPP" at bounding box center [471, 157] width 214 height 18
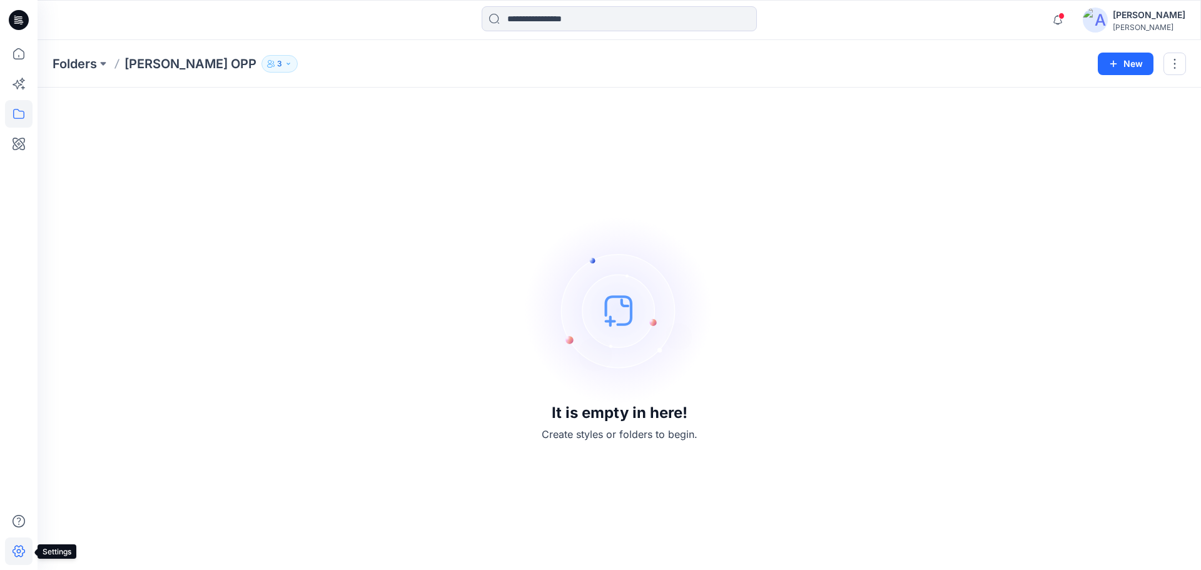
click at [20, 545] on icon at bounding box center [19, 551] width 13 height 12
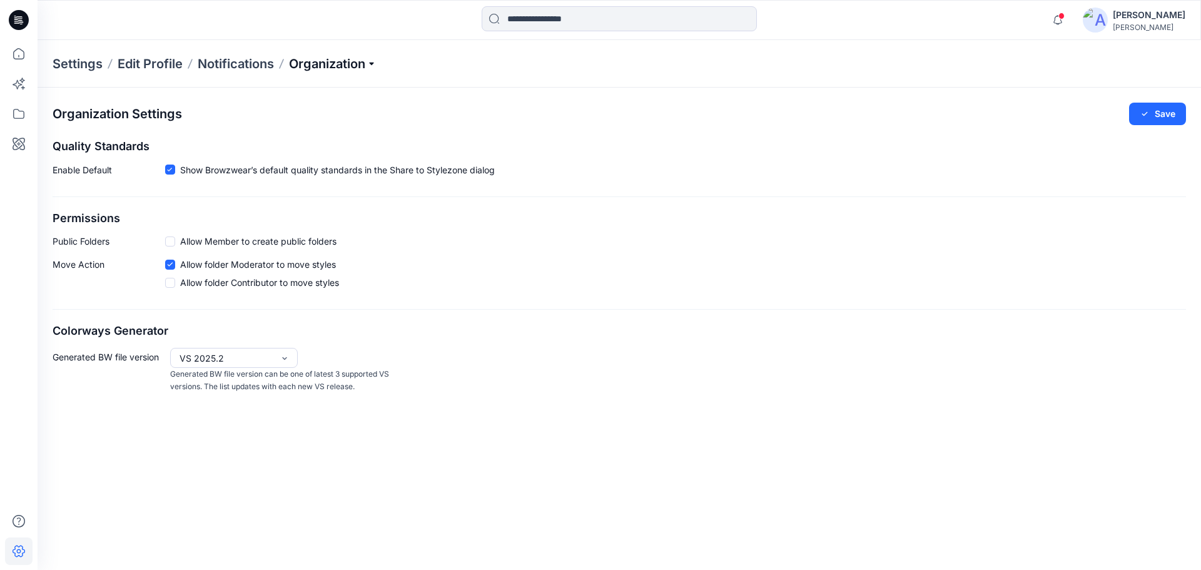
click at [357, 63] on p "Organization" at bounding box center [333, 64] width 88 height 18
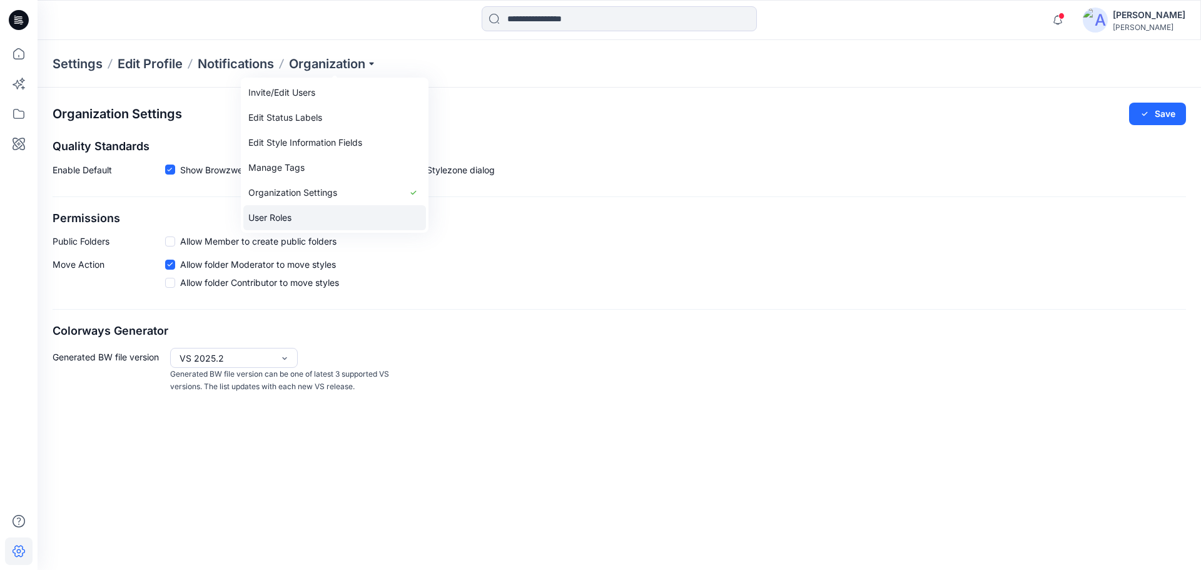
click at [275, 218] on link "User Roles" at bounding box center [334, 217] width 183 height 25
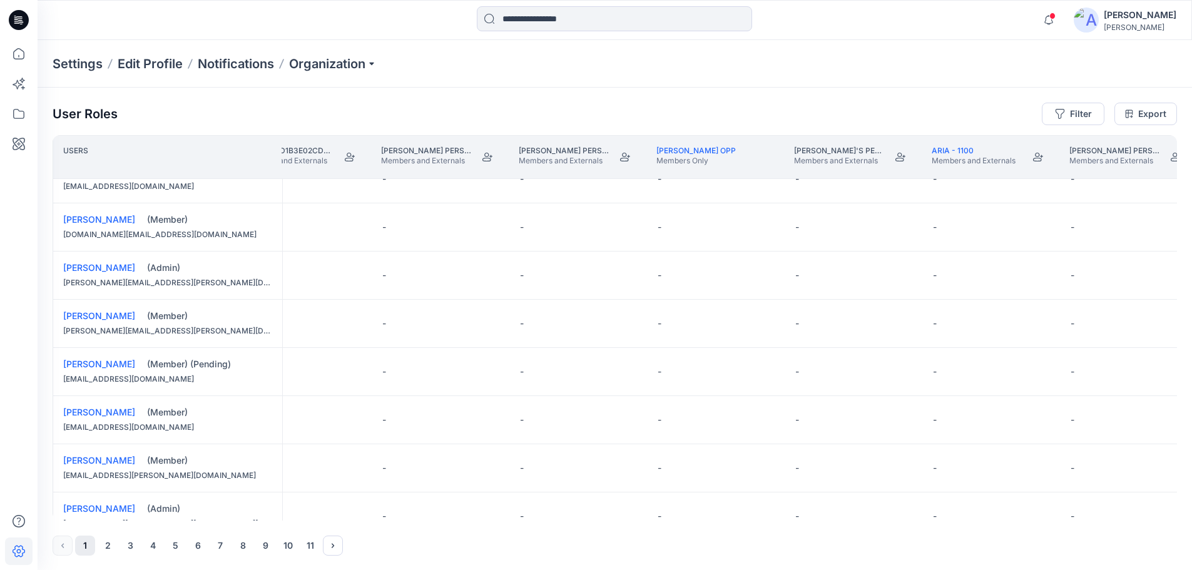
scroll to position [313, 1012]
click at [766, 470] on button "Edit Role" at bounding box center [763, 468] width 23 height 23
click at [676, 415] on button "Contributor" at bounding box center [704, 415] width 135 height 23
click at [246, 543] on button "8" at bounding box center [243, 545] width 20 height 20
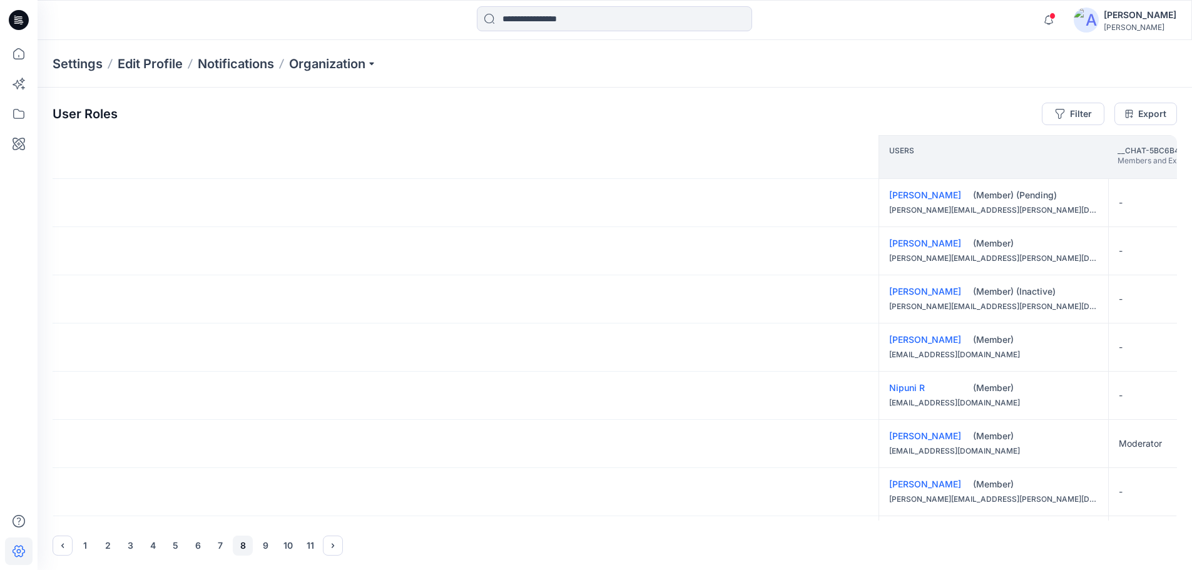
scroll to position [0, 1012]
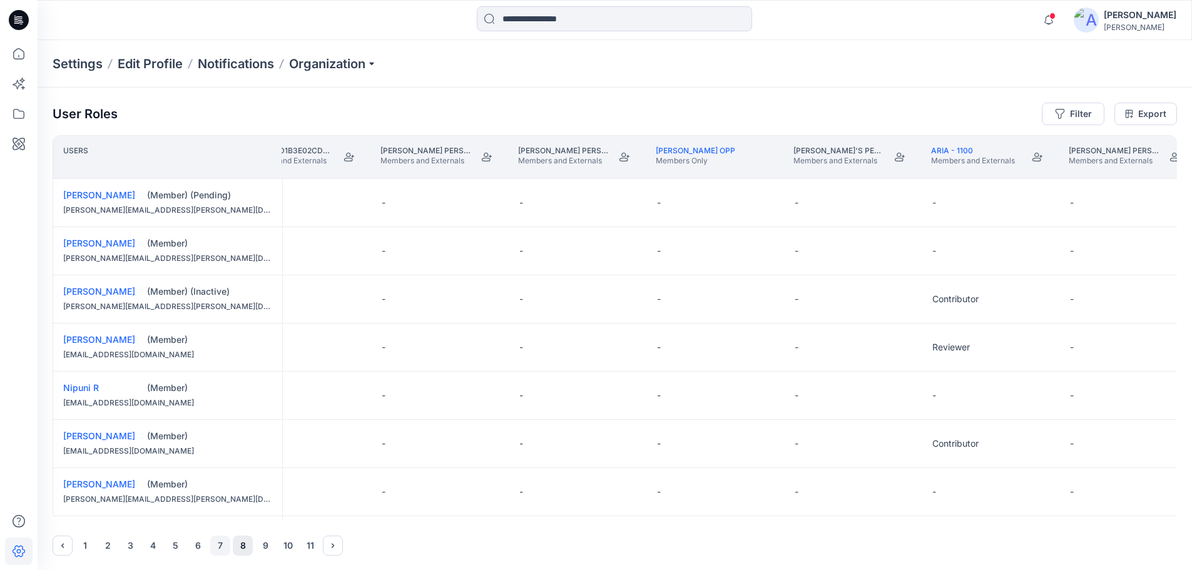
click at [218, 545] on button "7" at bounding box center [220, 545] width 20 height 20
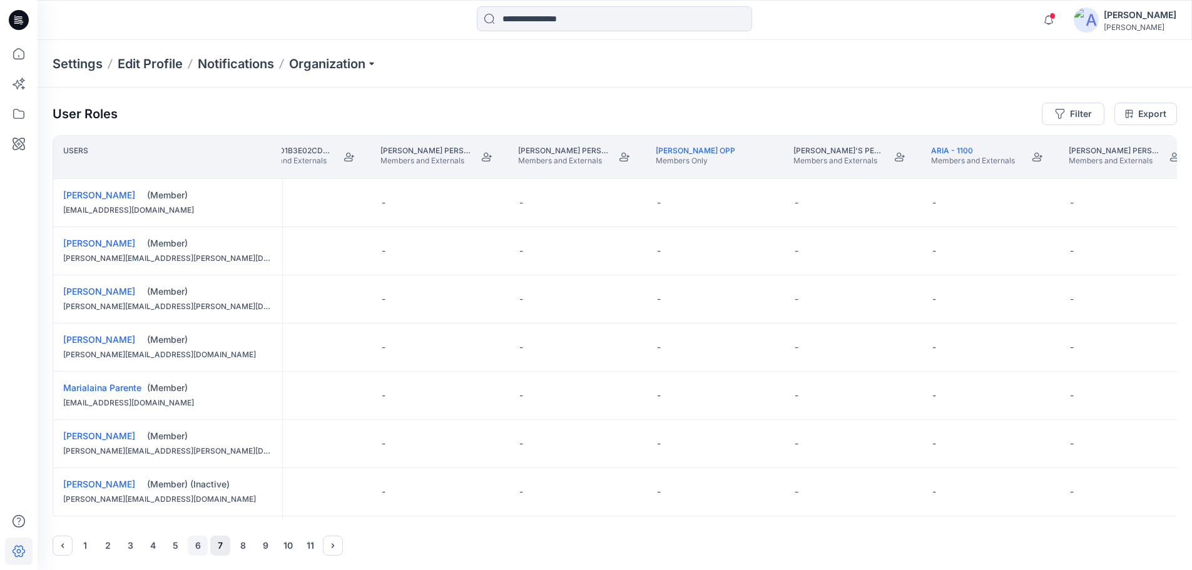
click at [194, 545] on button "6" at bounding box center [198, 545] width 20 height 20
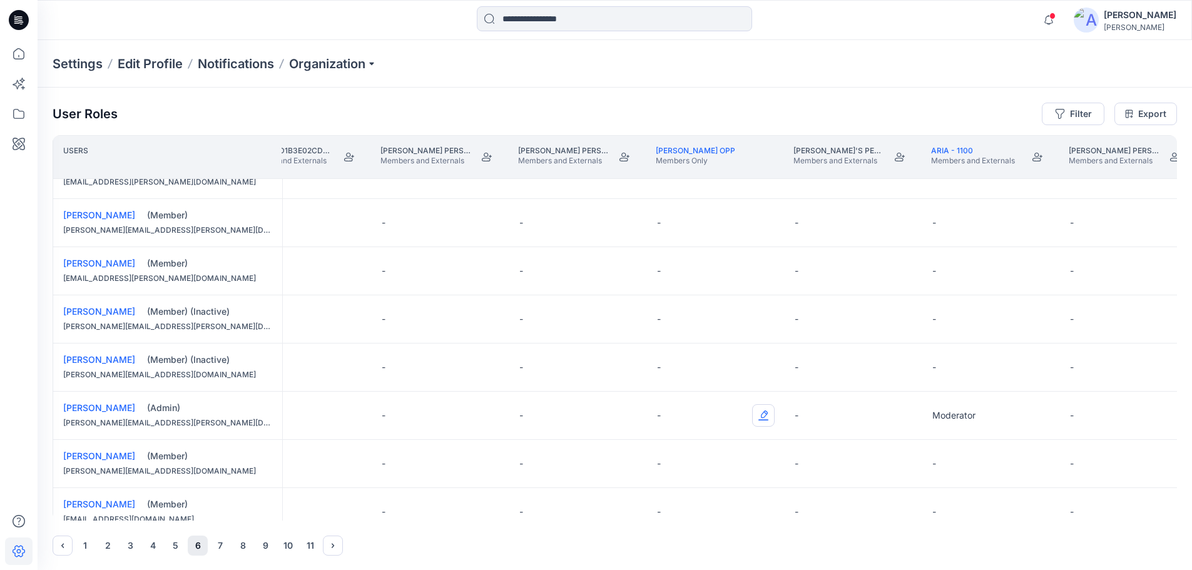
click at [766, 417] on button "Edit Role" at bounding box center [763, 415] width 23 height 23
click at [669, 486] on button "Contributor" at bounding box center [704, 490] width 135 height 23
click at [285, 540] on button "10" at bounding box center [288, 545] width 20 height 20
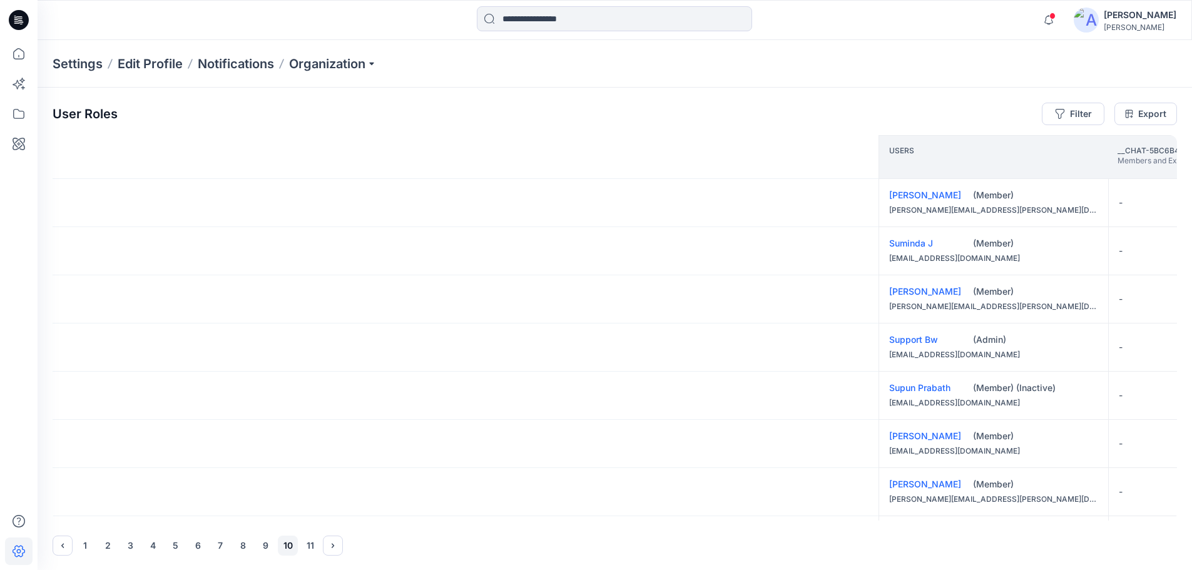
scroll to position [0, 1012]
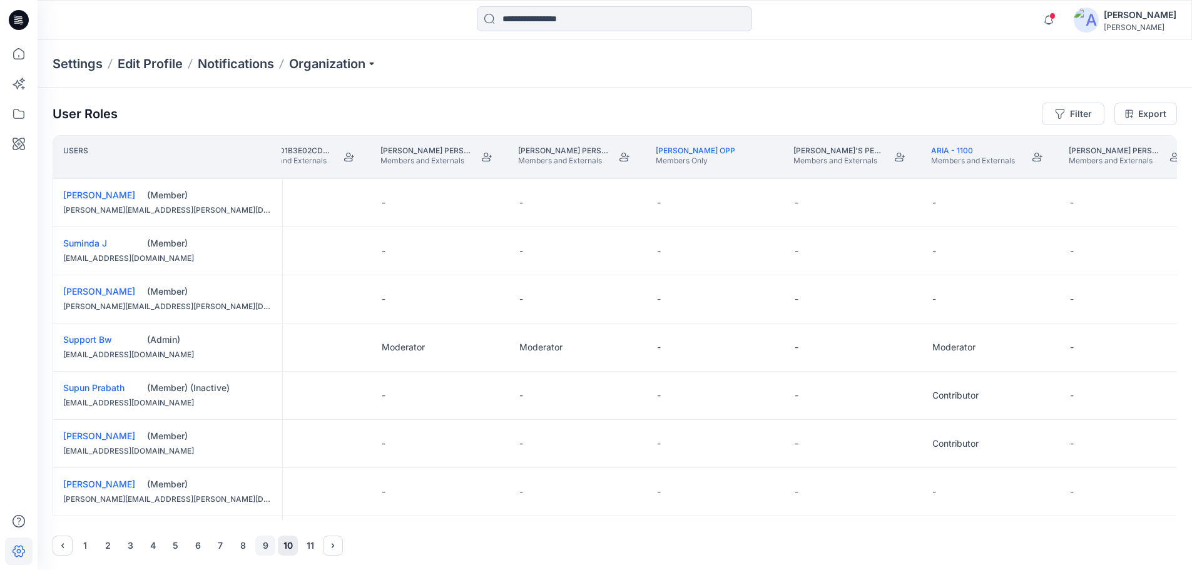
click at [259, 544] on button "9" at bounding box center [265, 545] width 20 height 20
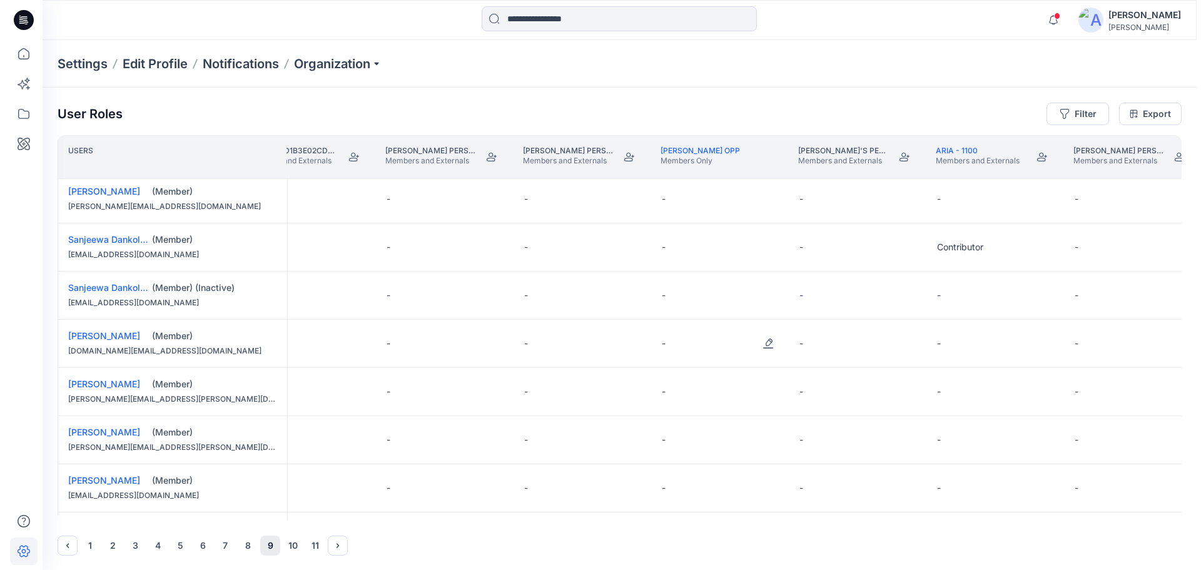
scroll to position [438, 1012]
click at [764, 389] on button "Edit Role" at bounding box center [763, 391] width 23 height 23
click at [669, 467] on button "Contributor" at bounding box center [704, 466] width 135 height 23
click at [13, 54] on icon at bounding box center [19, 54] width 28 height 28
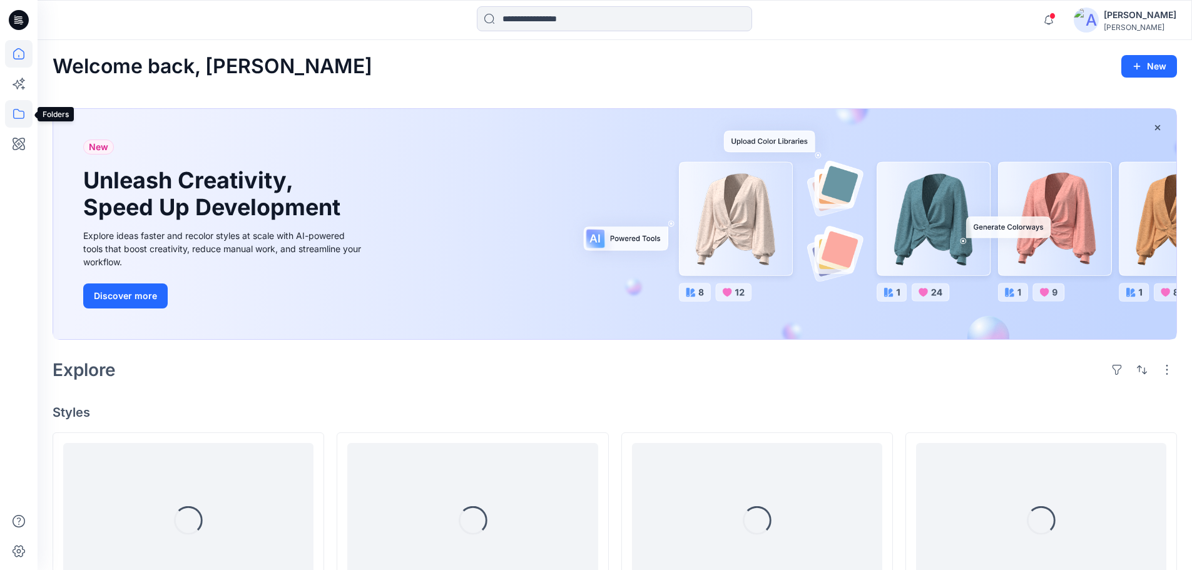
click at [24, 111] on icon at bounding box center [18, 114] width 11 height 10
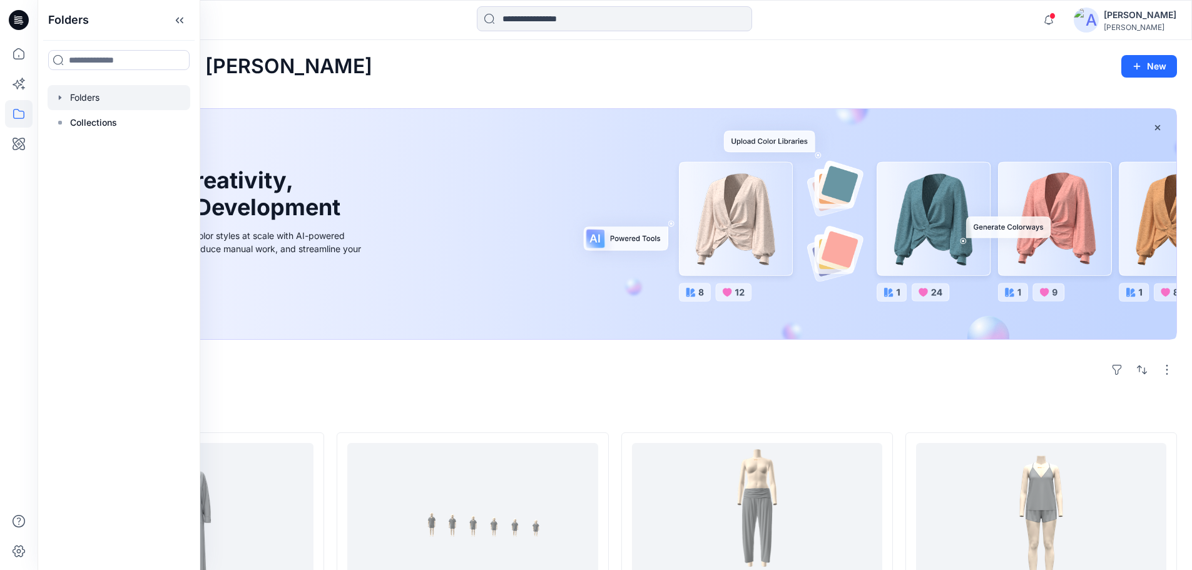
click at [69, 99] on div at bounding box center [119, 97] width 143 height 25
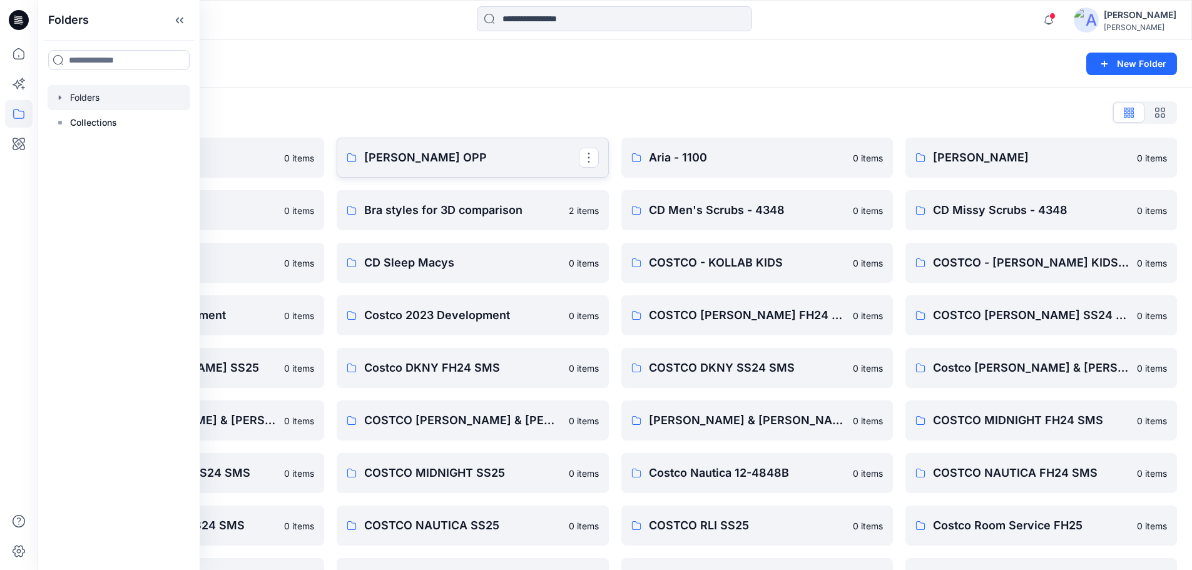
click at [502, 157] on p "Anne Klein OPP" at bounding box center [471, 158] width 214 height 18
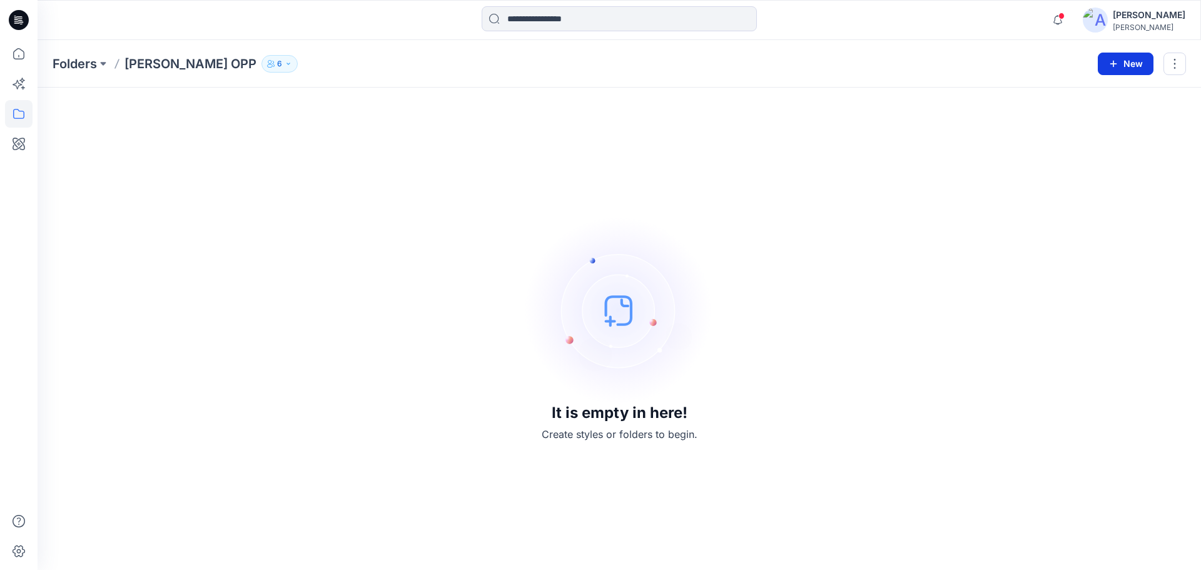
click at [1139, 60] on button "New" at bounding box center [1126, 64] width 56 height 23
click at [1096, 111] on button "New Folder" at bounding box center [1097, 119] width 108 height 23
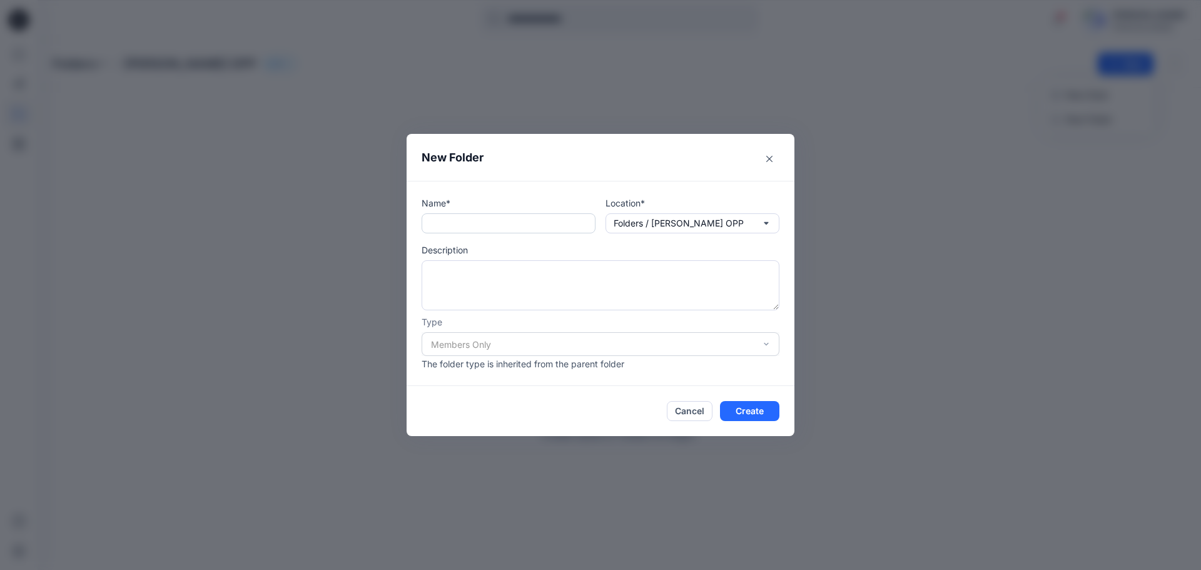
click at [458, 220] on input "text" at bounding box center [509, 223] width 174 height 20
type input "******"
click at [763, 406] on button "Create" at bounding box center [749, 411] width 59 height 20
